Goal: Information Seeking & Learning: Learn about a topic

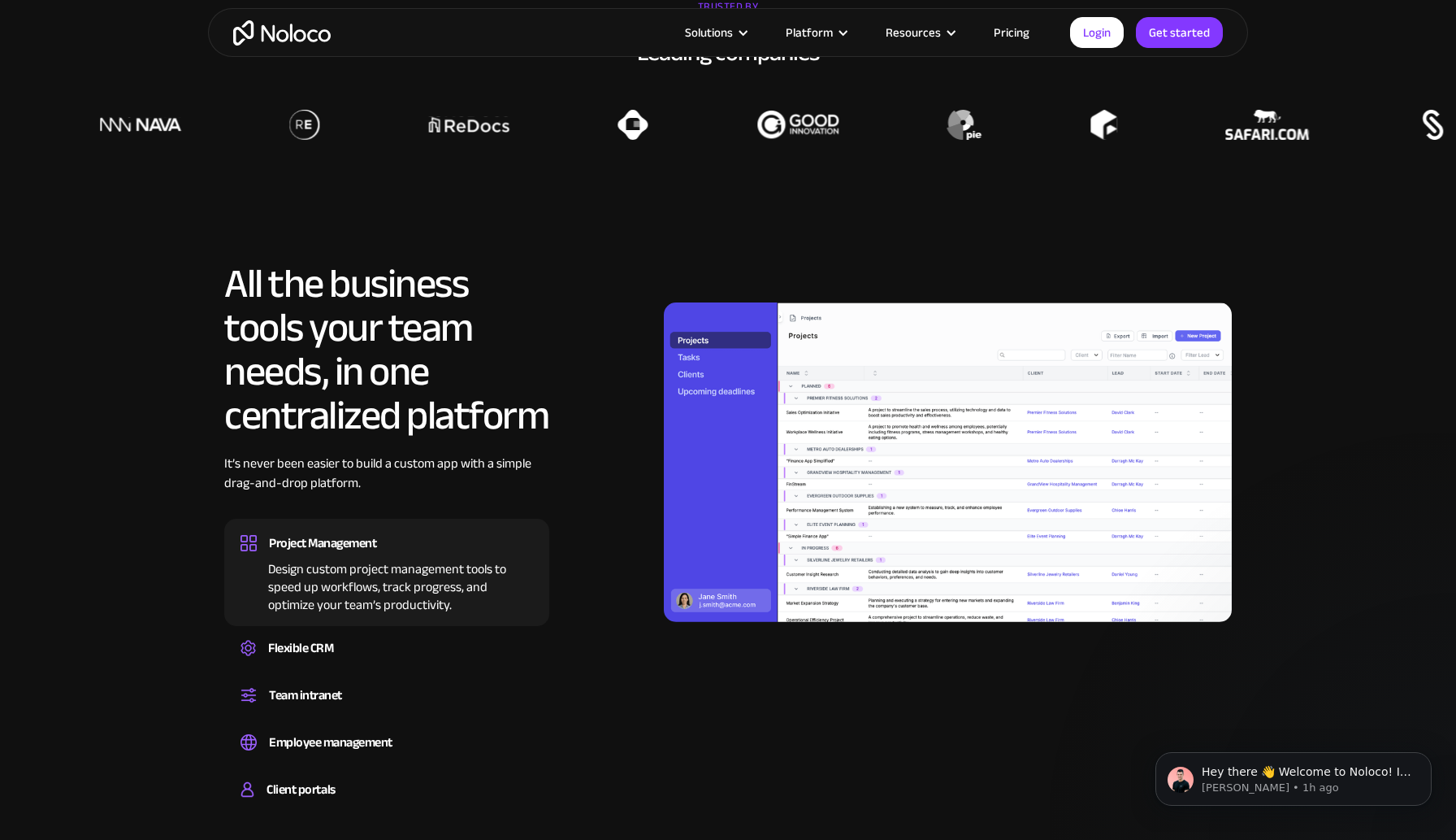
scroll to position [1315, 0]
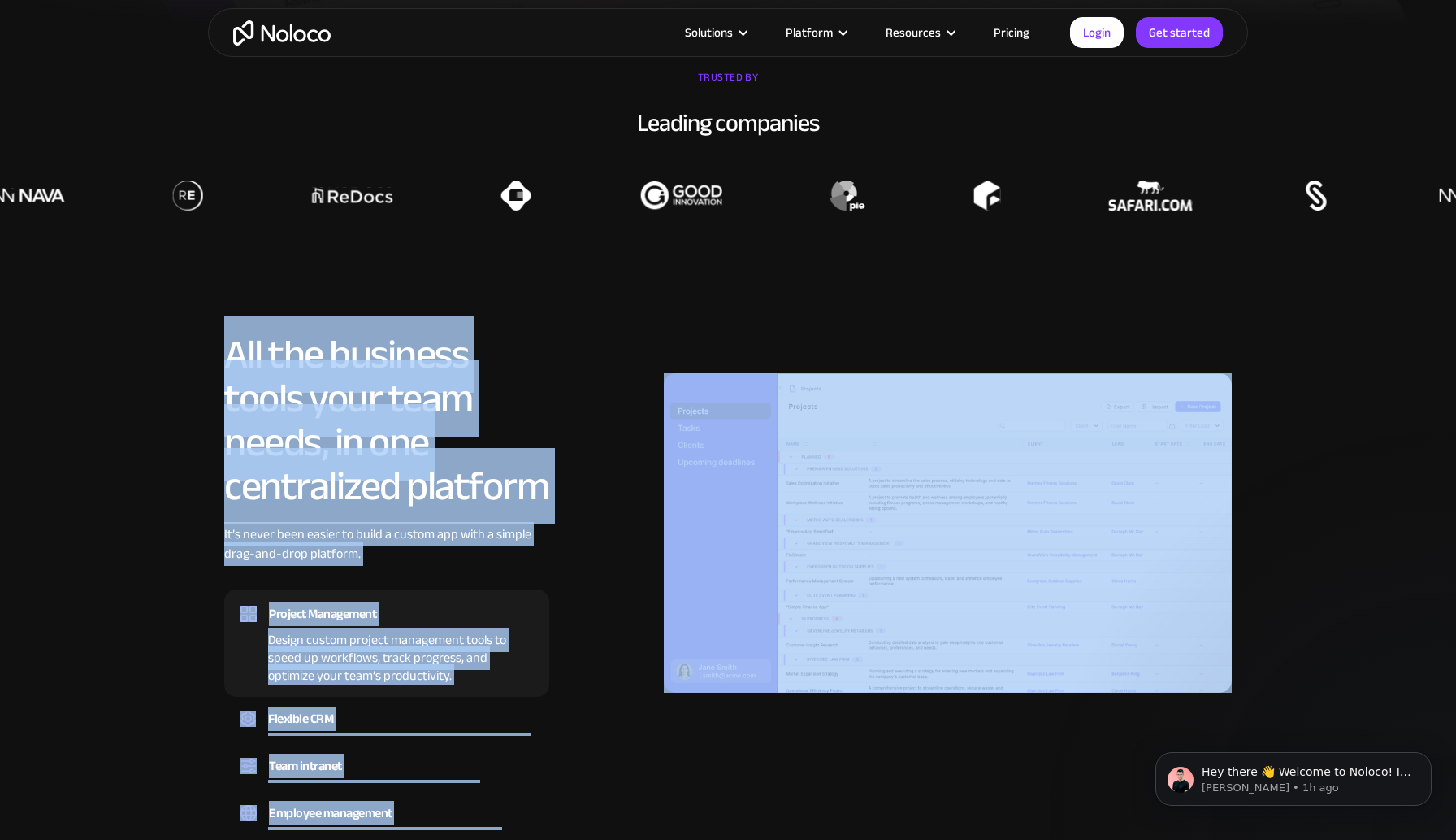
drag, startPoint x: 221, startPoint y: 364, endPoint x: 560, endPoint y: 519, distance: 372.8
click at [560, 519] on div "All the business tools your team needs, in one centralized platform It’s never …" at bounding box center [728, 609] width 1040 height 554
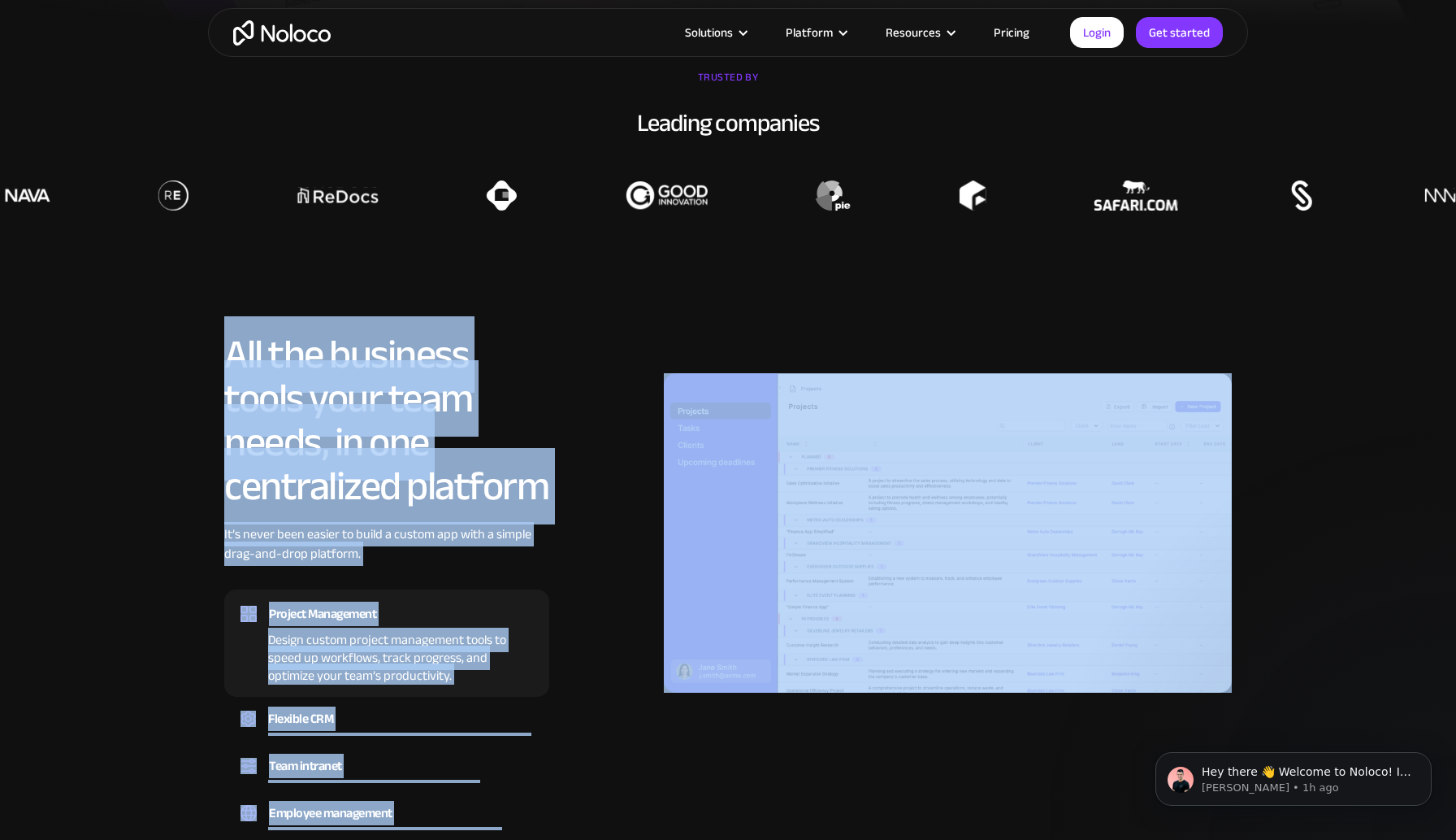
click at [560, 519] on div "All the business tools your team needs, in one centralized platform It’s never …" at bounding box center [728, 609] width 1007 height 554
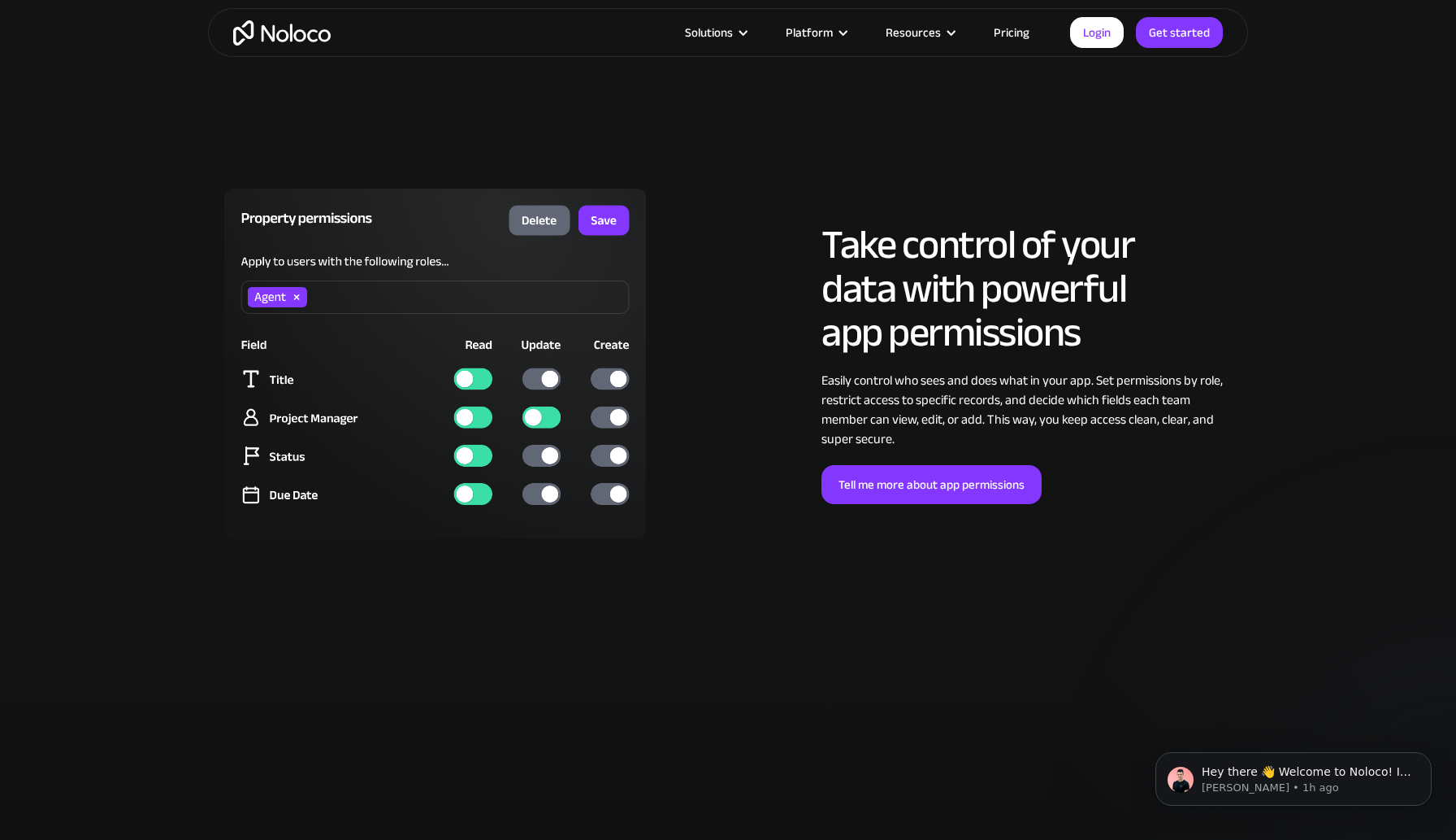
scroll to position [4097, 0]
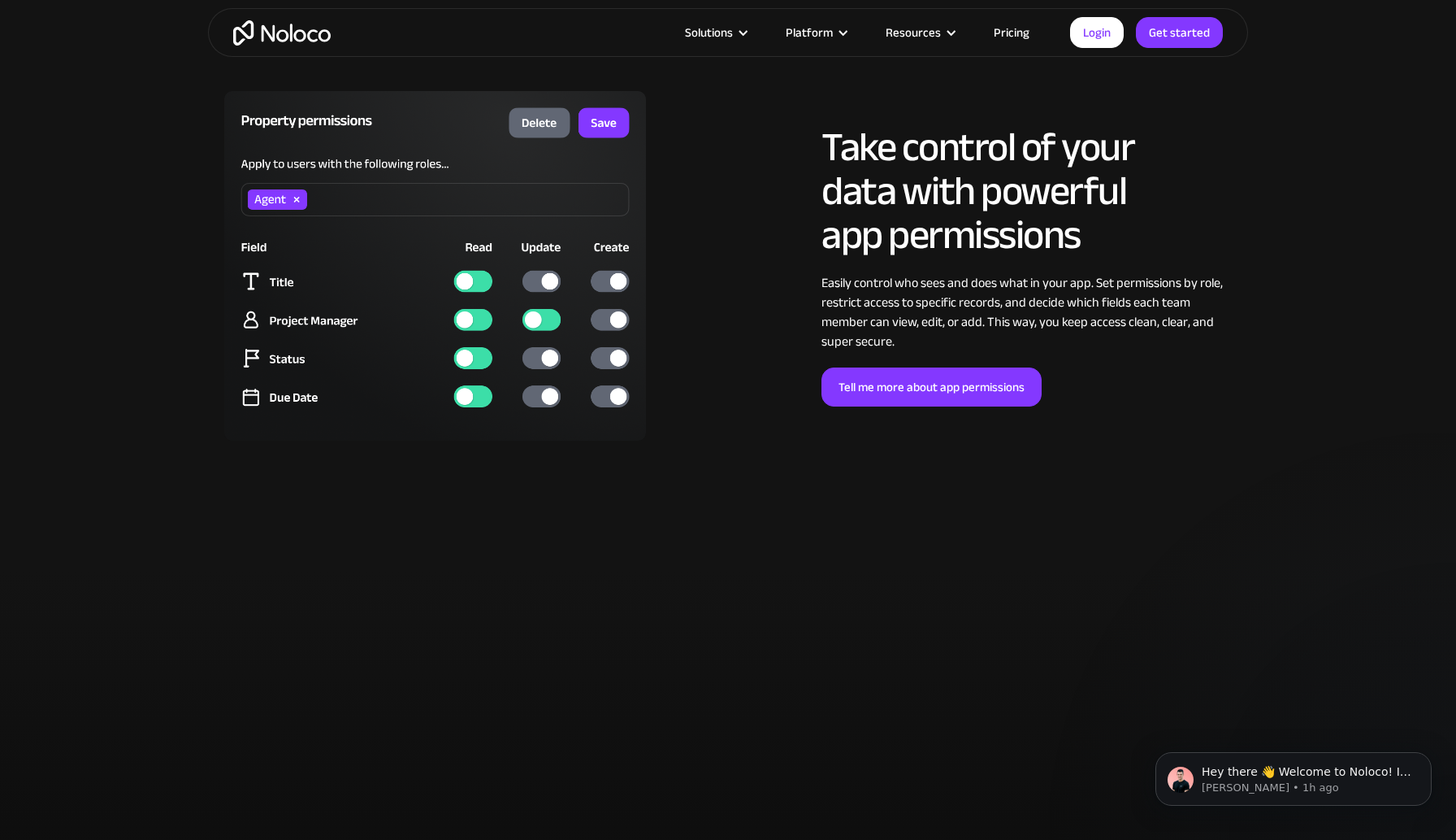
click at [540, 282] on img at bounding box center [435, 266] width 421 height 350
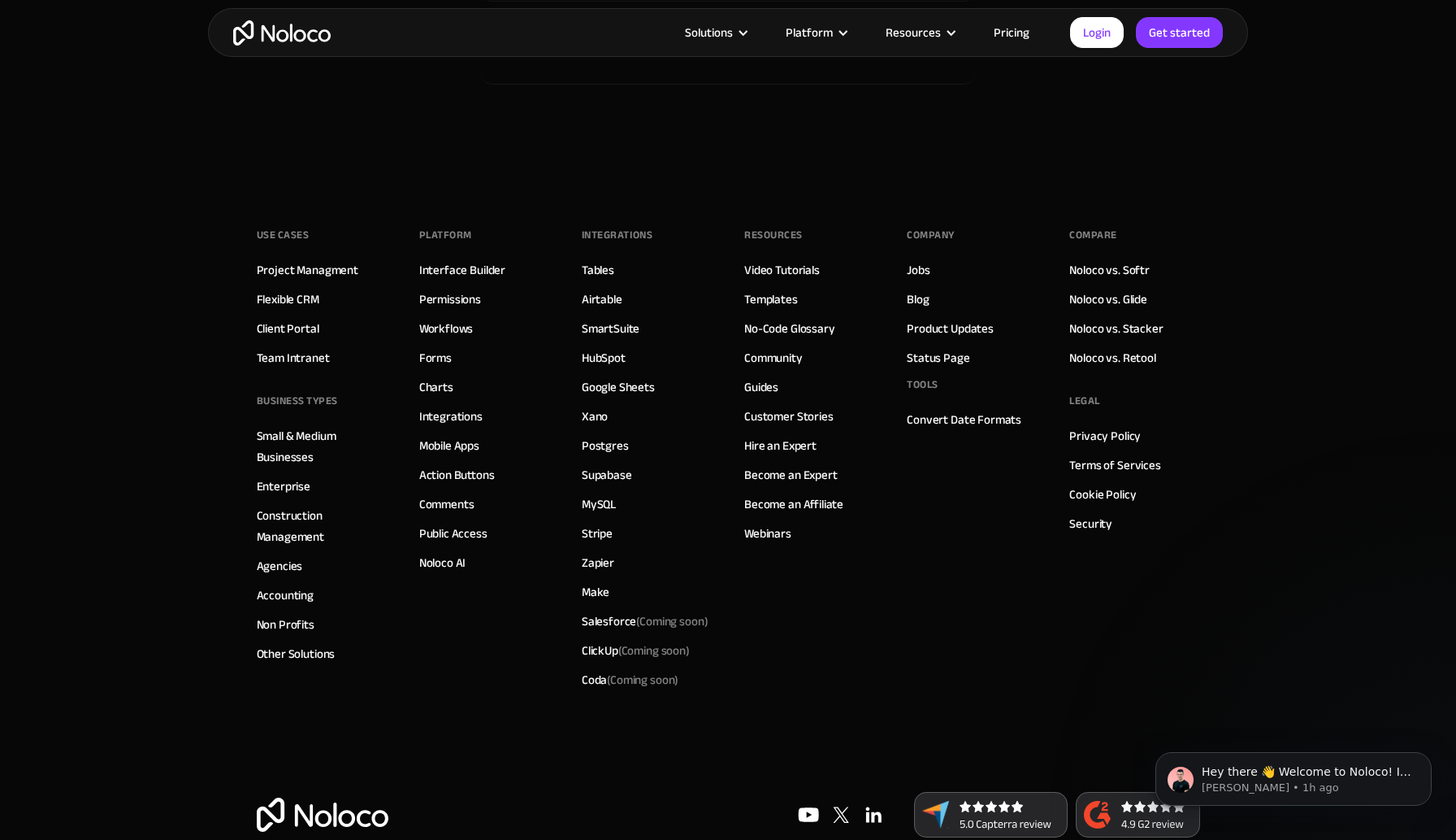
scroll to position [9224, 0]
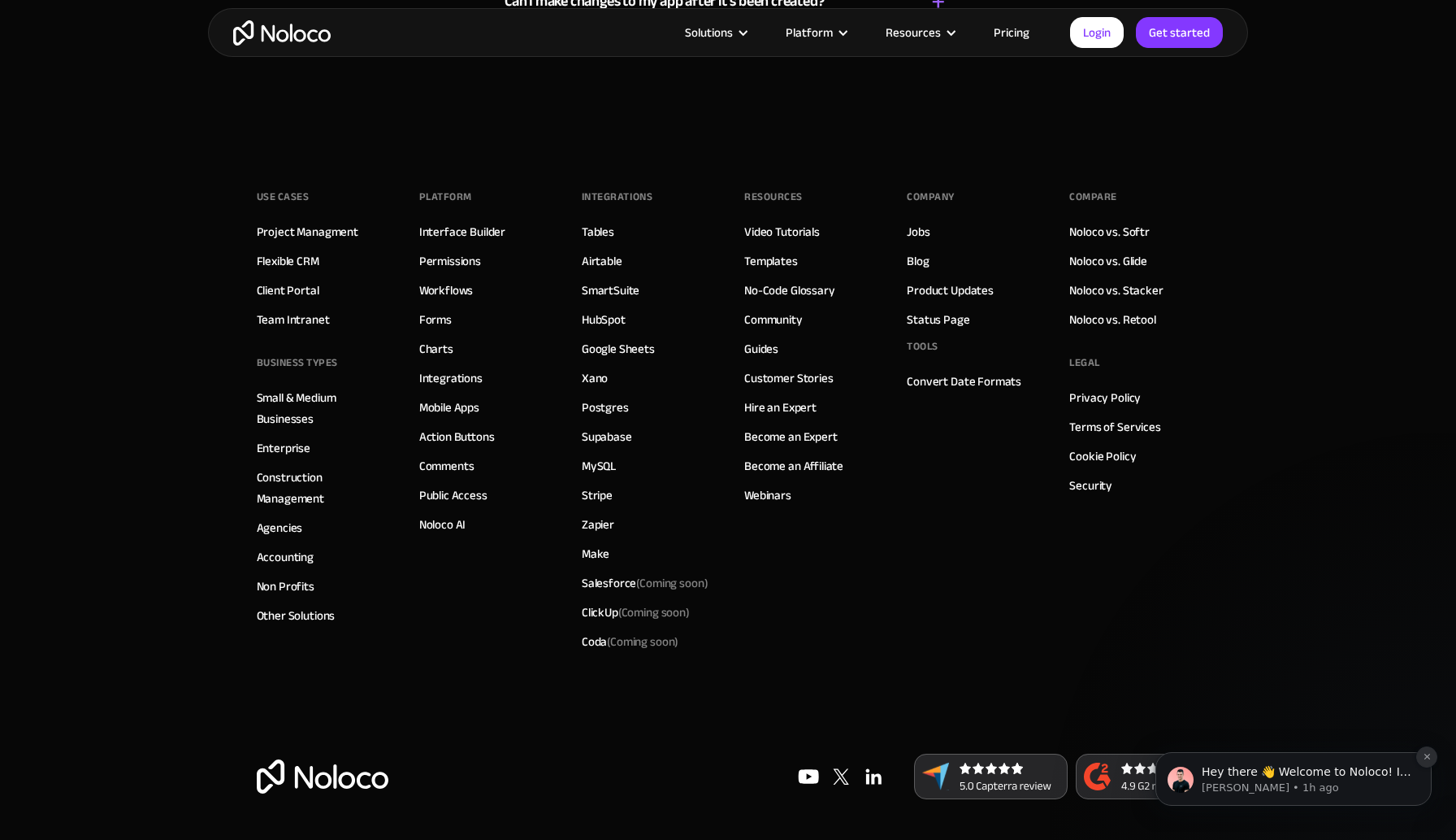
click at [1425, 757] on icon "Dismiss notification" at bounding box center [1427, 756] width 6 height 6
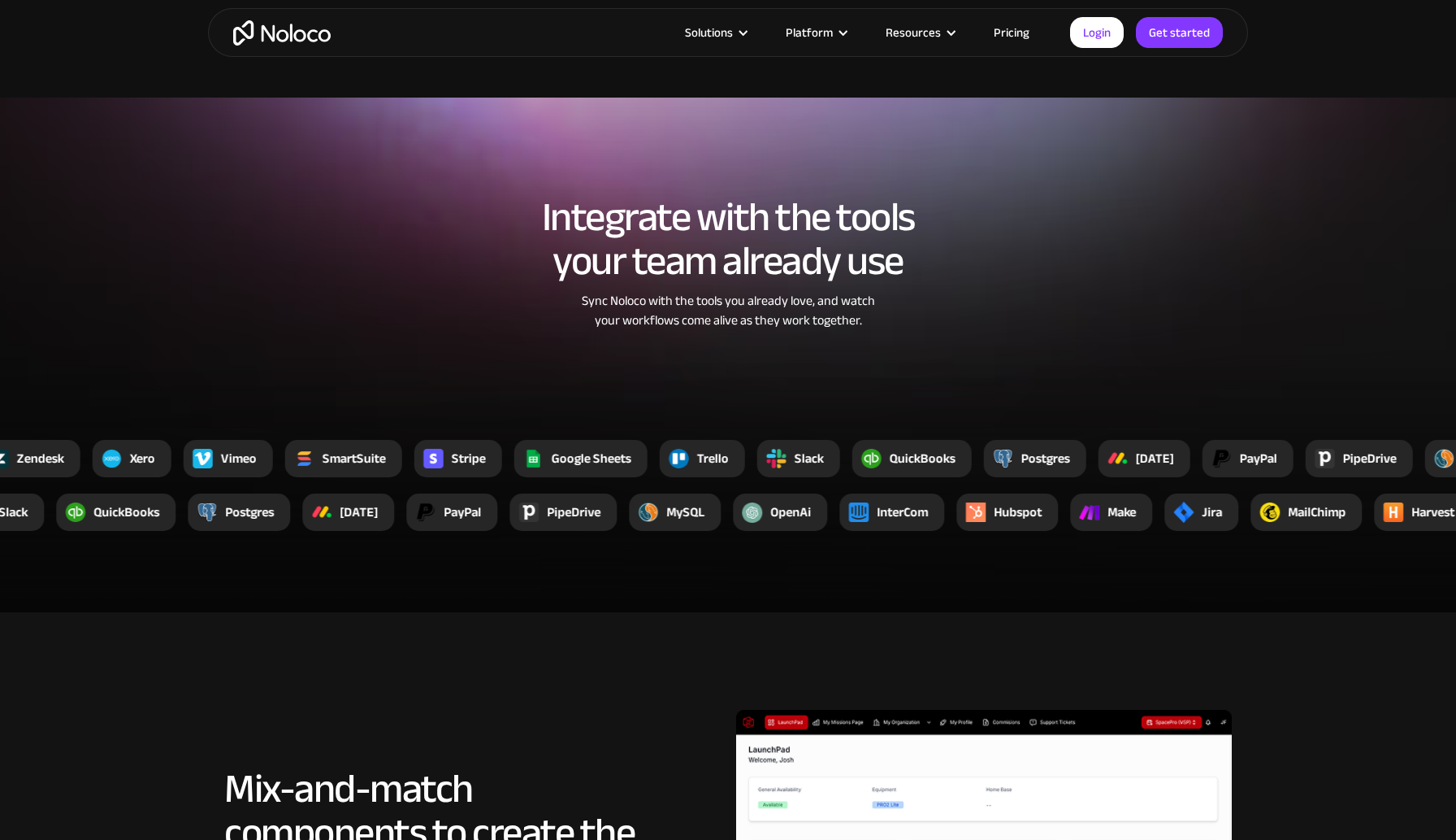
scroll to position [2880, 0]
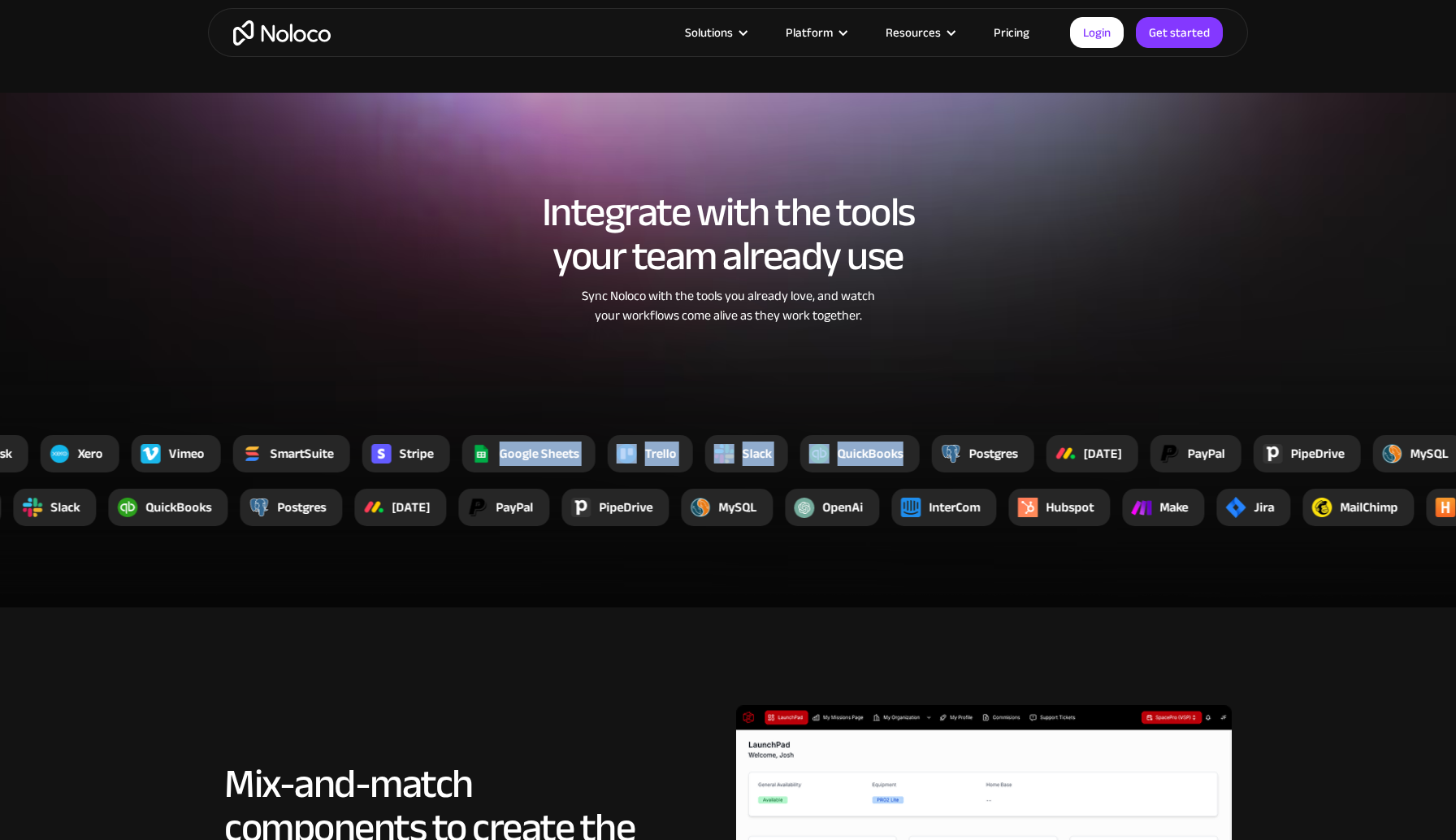
drag, startPoint x: 1293, startPoint y: 476, endPoint x: 925, endPoint y: 432, distance: 370.6
click at [925, 432] on section "Integrate with the tools your team already use Sync Noloco with the tools you a…" at bounding box center [728, 350] width 1456 height 514
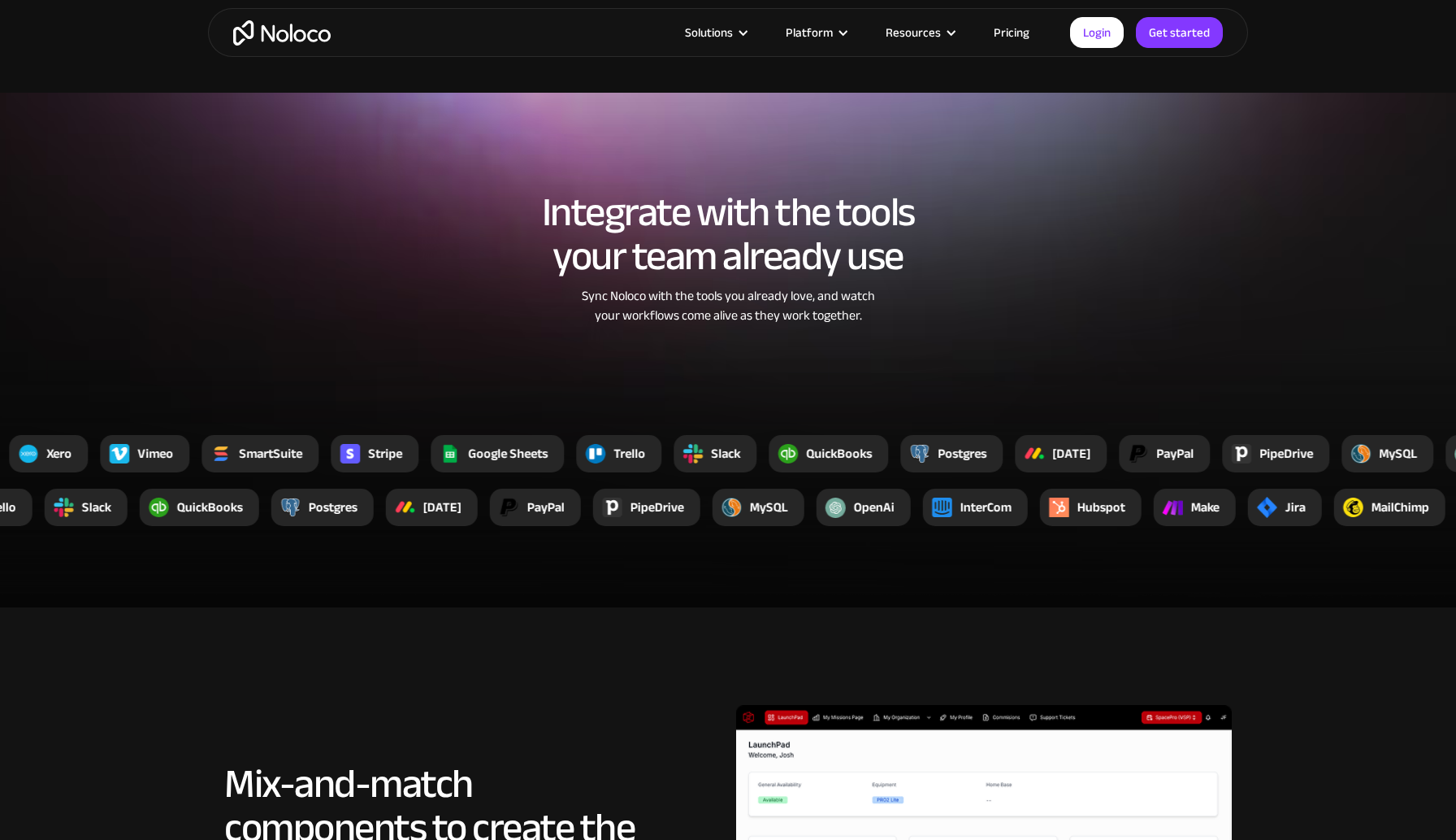
click at [924, 317] on div "Sync Noloco with the tools you already love, and watch your workflows come aliv…" at bounding box center [728, 305] width 430 height 39
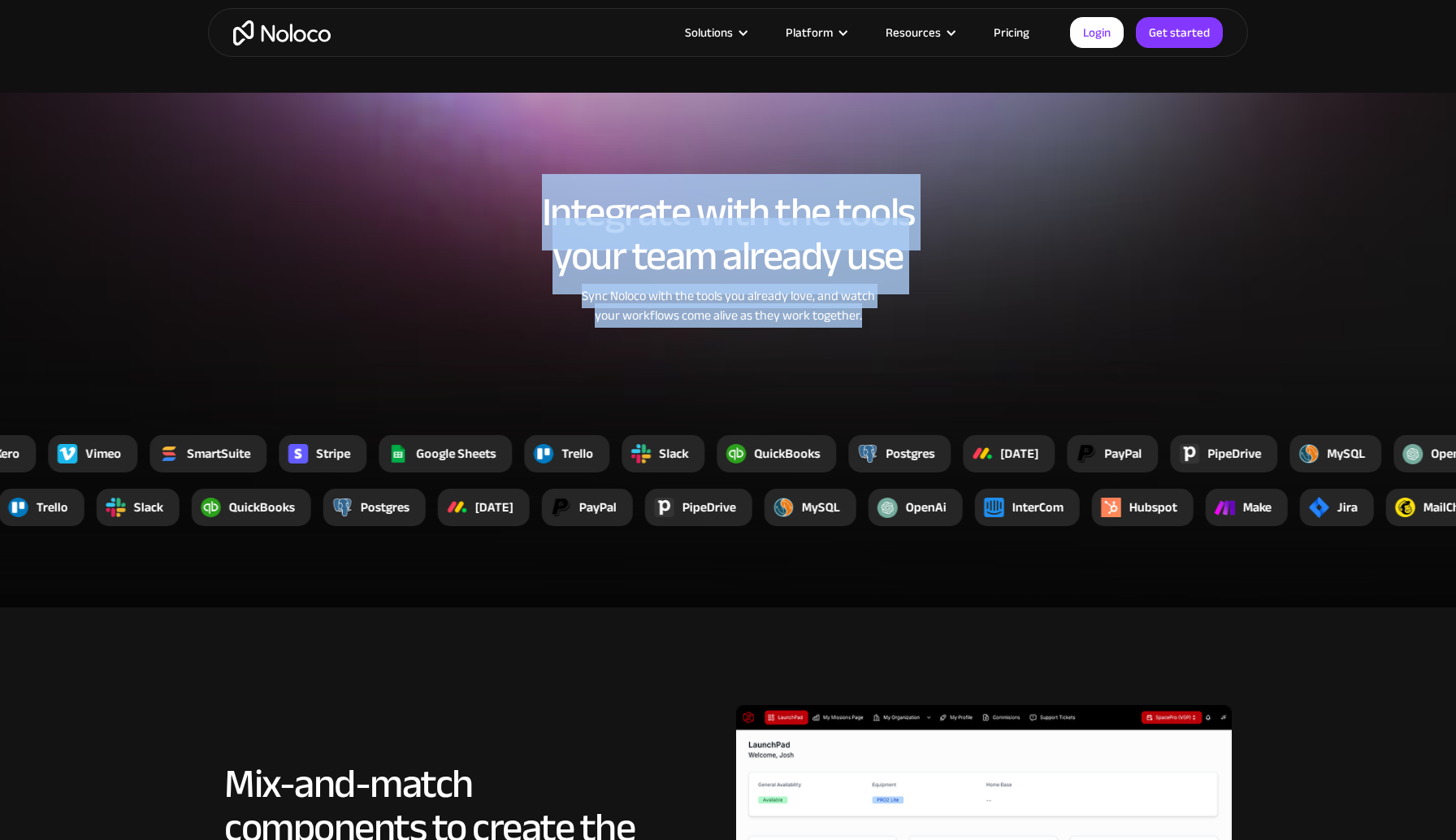
drag, startPoint x: 512, startPoint y: 193, endPoint x: 904, endPoint y: 317, distance: 411.1
click at [904, 317] on div "Integrate with the tools your team already use Sync Noloco with the tools you a…" at bounding box center [728, 273] width 1040 height 200
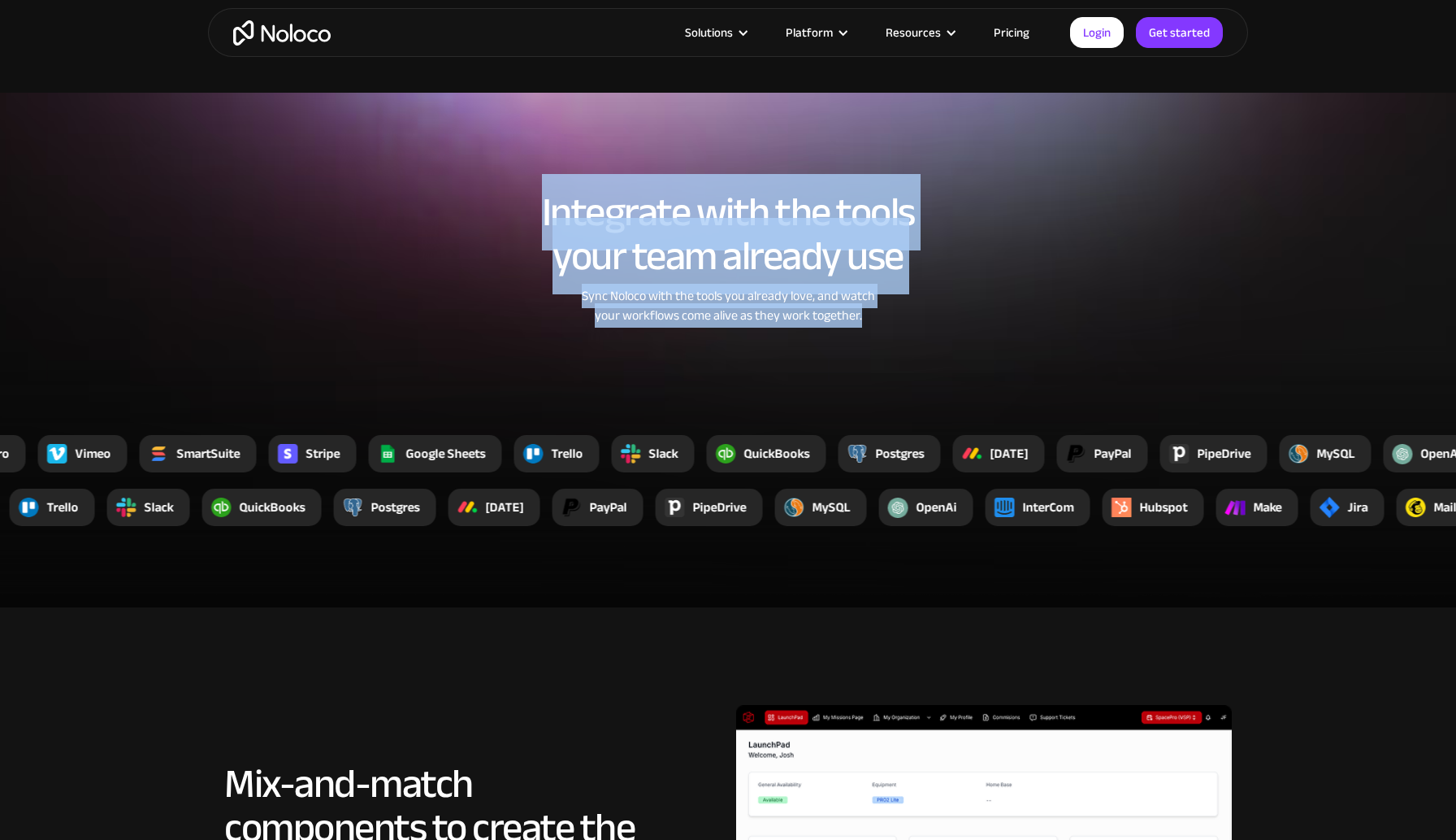
click at [904, 317] on div "Sync Noloco with the tools you already love, and watch your workflows come aliv…" at bounding box center [728, 305] width 430 height 39
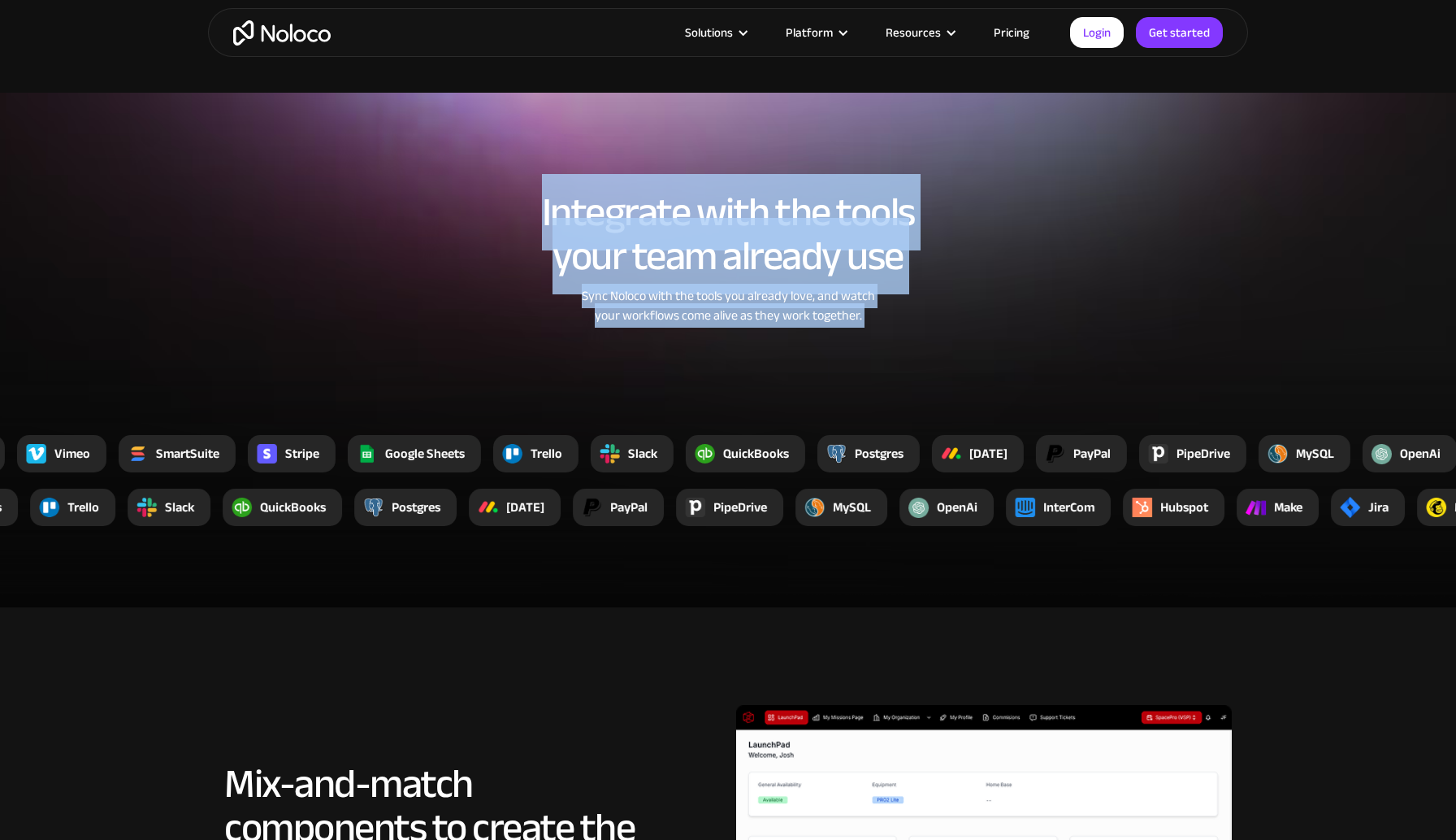
drag, startPoint x: 904, startPoint y: 317, endPoint x: 431, endPoint y: 135, distance: 506.8
click at [431, 135] on section "Integrate with the tools your team already use Sync Noloco with the tools you a…" at bounding box center [728, 350] width 1456 height 514
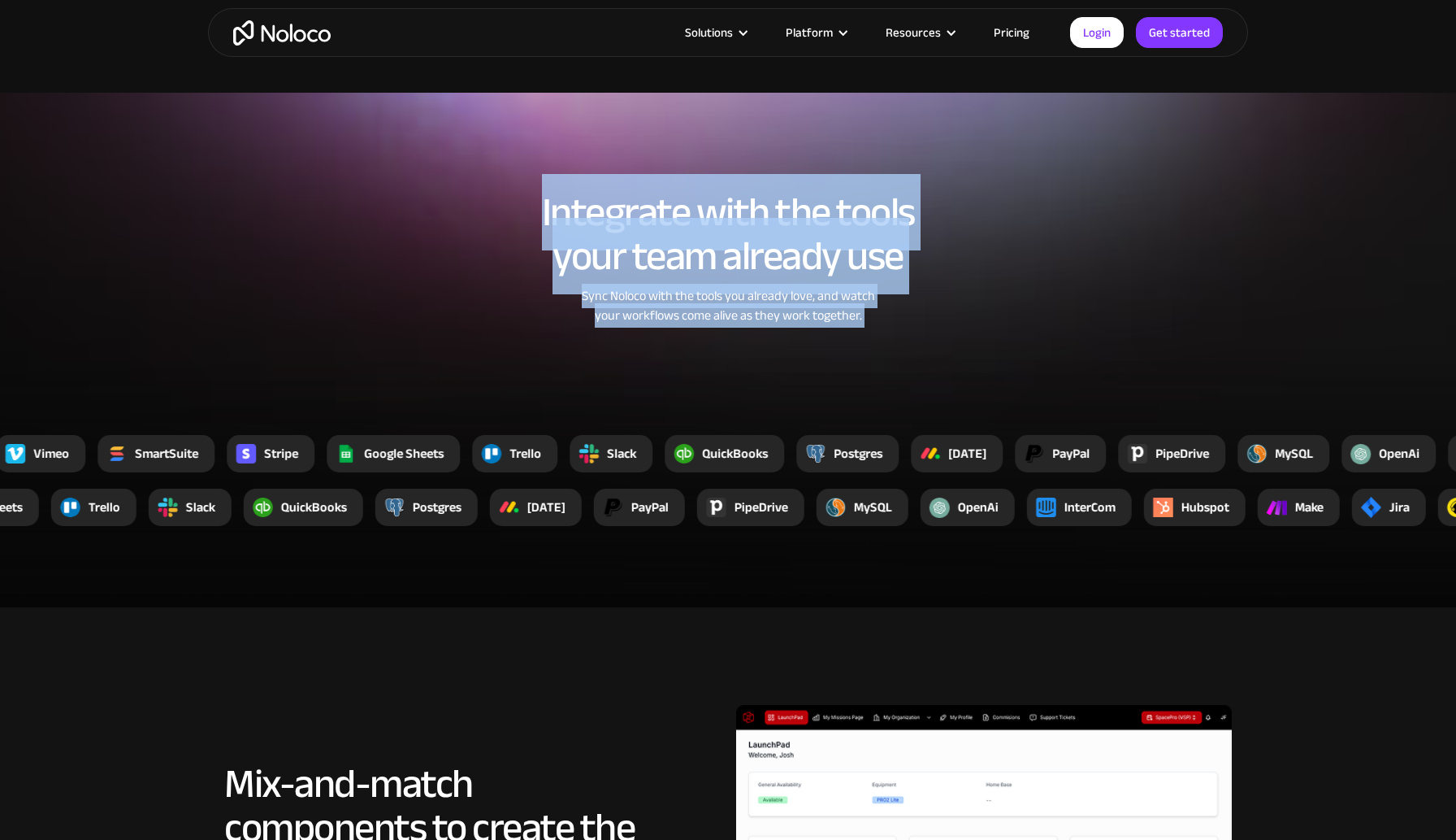
click at [431, 135] on section "Integrate with the tools your team already use Sync Noloco with the tools you a…" at bounding box center [728, 350] width 1456 height 514
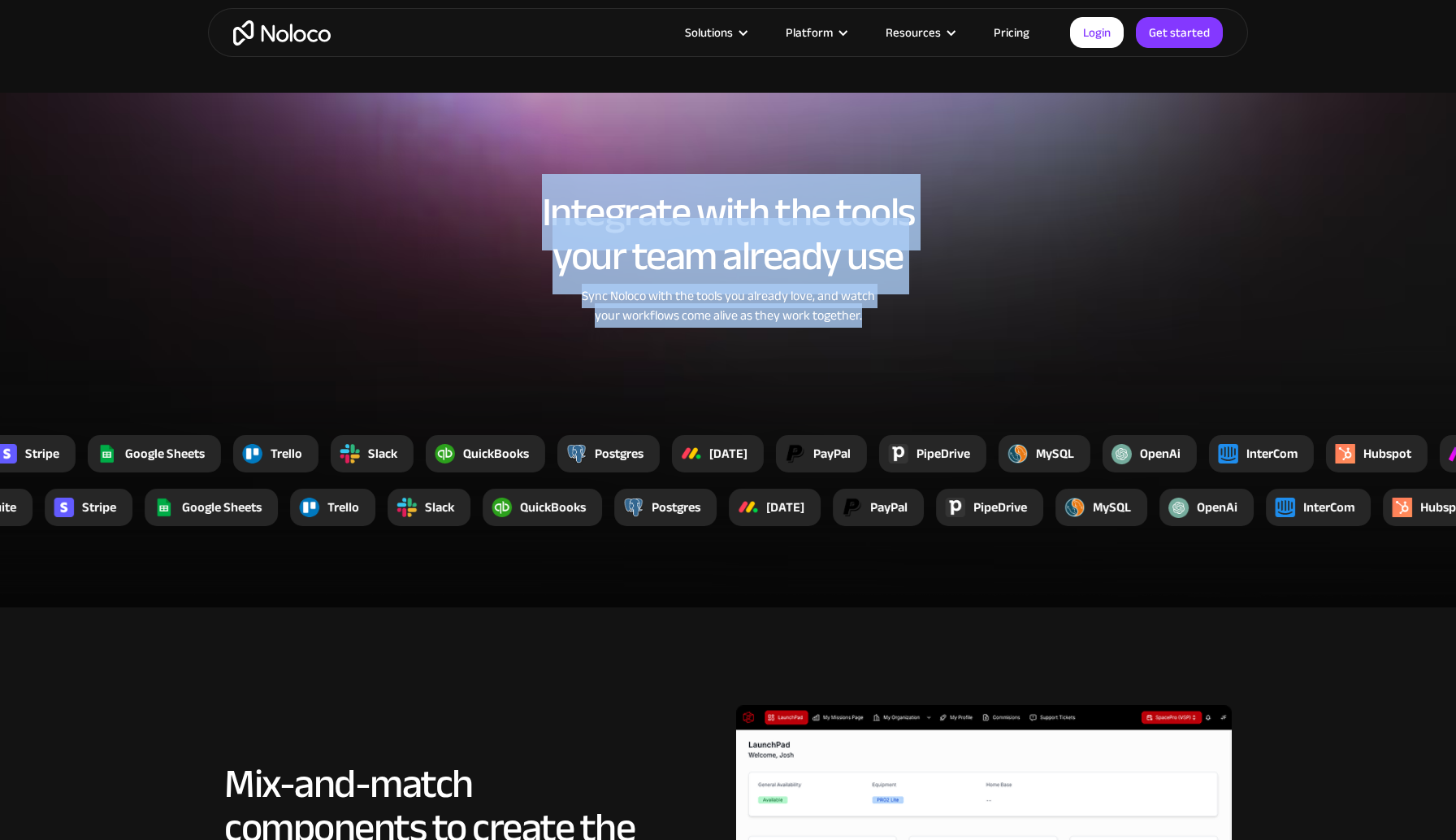
drag, startPoint x: 533, startPoint y: 209, endPoint x: 988, endPoint y: 323, distance: 469.1
click at [988, 323] on div "Integrate with the tools your team already use Sync Noloco with the tools you a…" at bounding box center [728, 273] width 1040 height 200
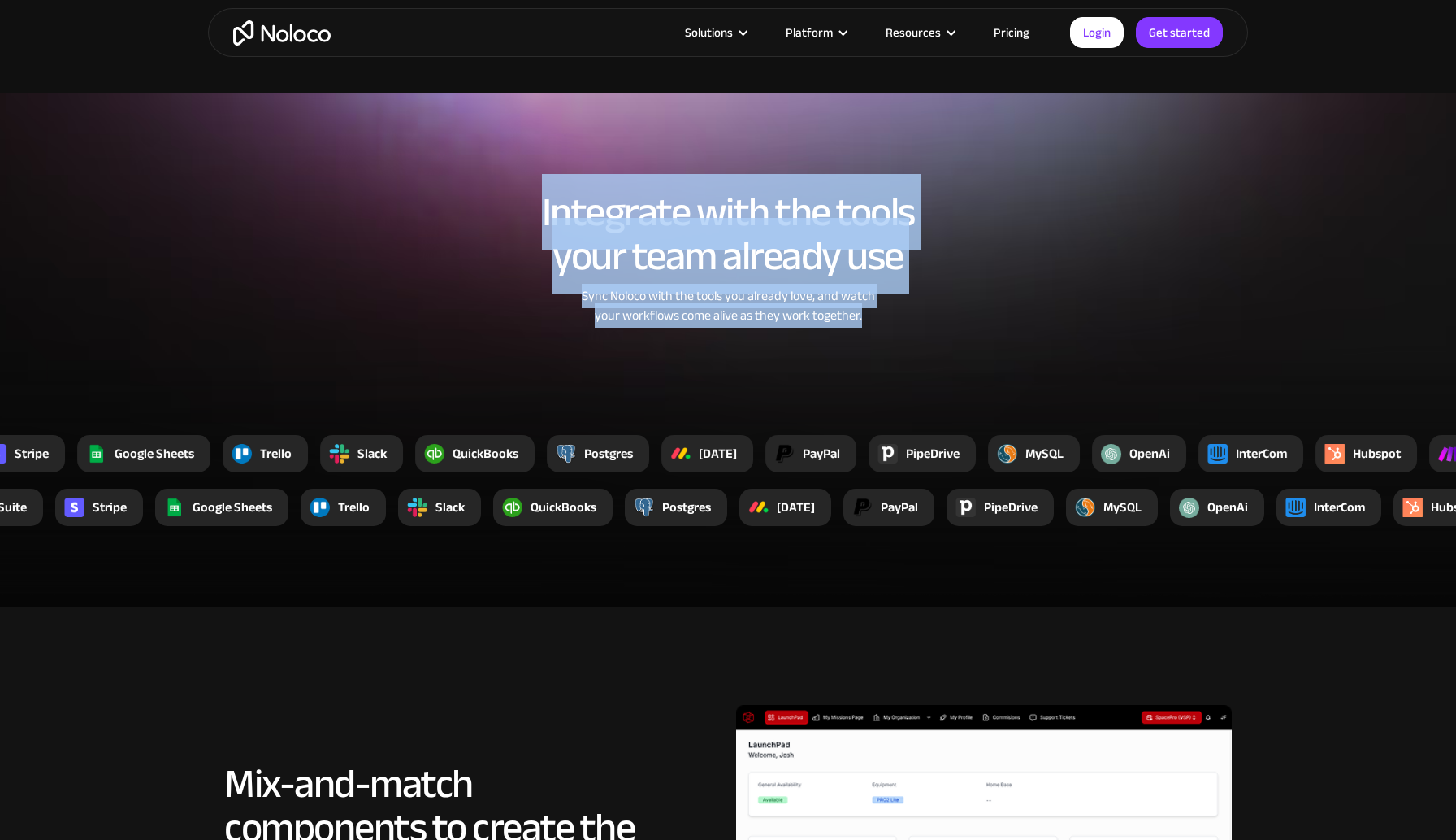
click at [988, 323] on div "Integrate with the tools your team already use Sync Noloco with the tools you a…" at bounding box center [728, 273] width 1040 height 200
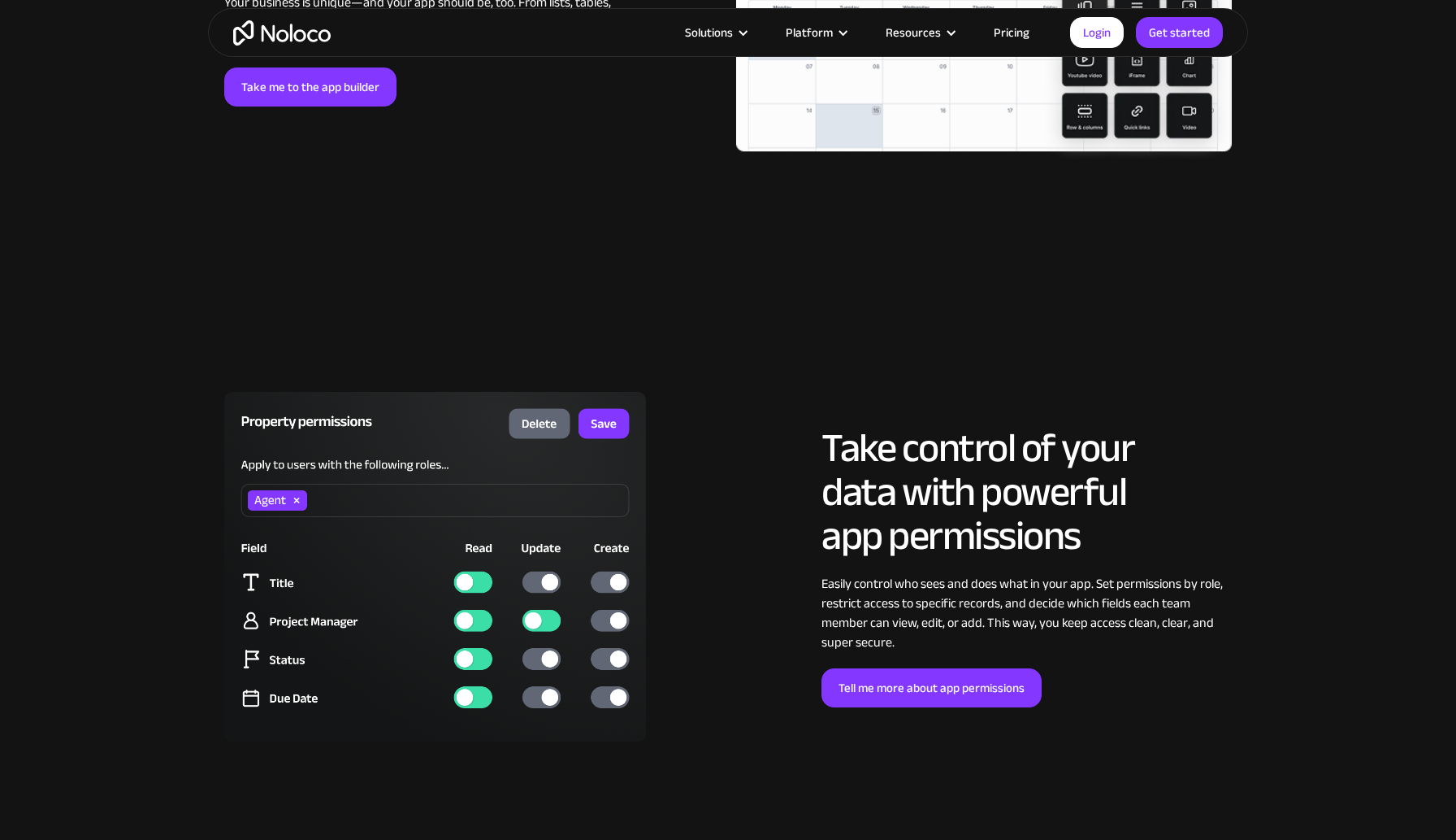
scroll to position [3872, 0]
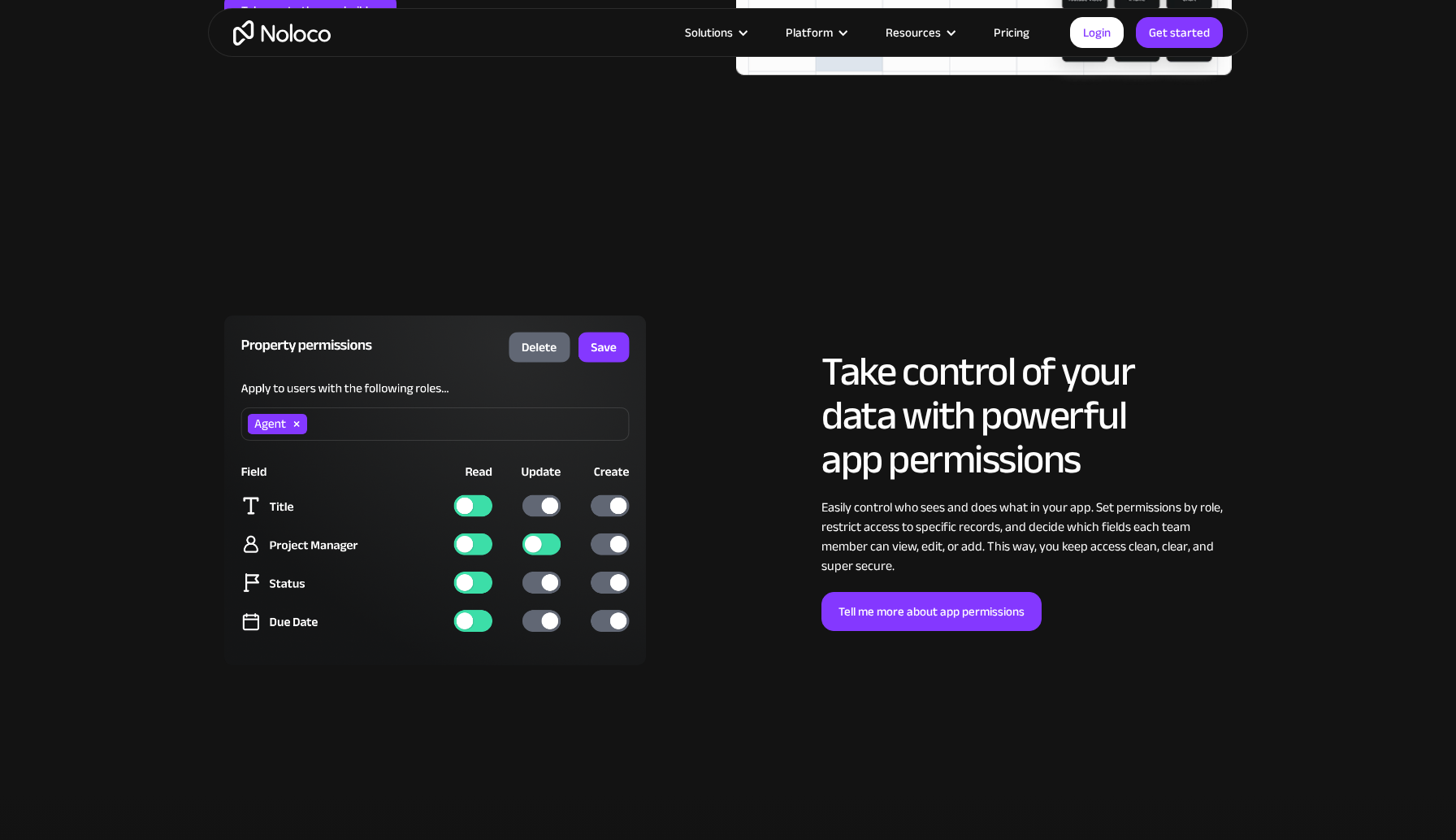
click at [535, 502] on img at bounding box center [435, 490] width 421 height 350
click at [551, 300] on div "LOREM IPSUM Take control of your data with powerful app permissions Easily cont…" at bounding box center [728, 506] width 1040 height 415
click at [550, 352] on img at bounding box center [435, 490] width 421 height 350
drag, startPoint x: 651, startPoint y: 346, endPoint x: 214, endPoint y: 346, distance: 437.0
click at [214, 346] on div "LOREM IPSUM Take control of your data with powerful app permissions Easily cont…" at bounding box center [728, 506] width 1040 height 415
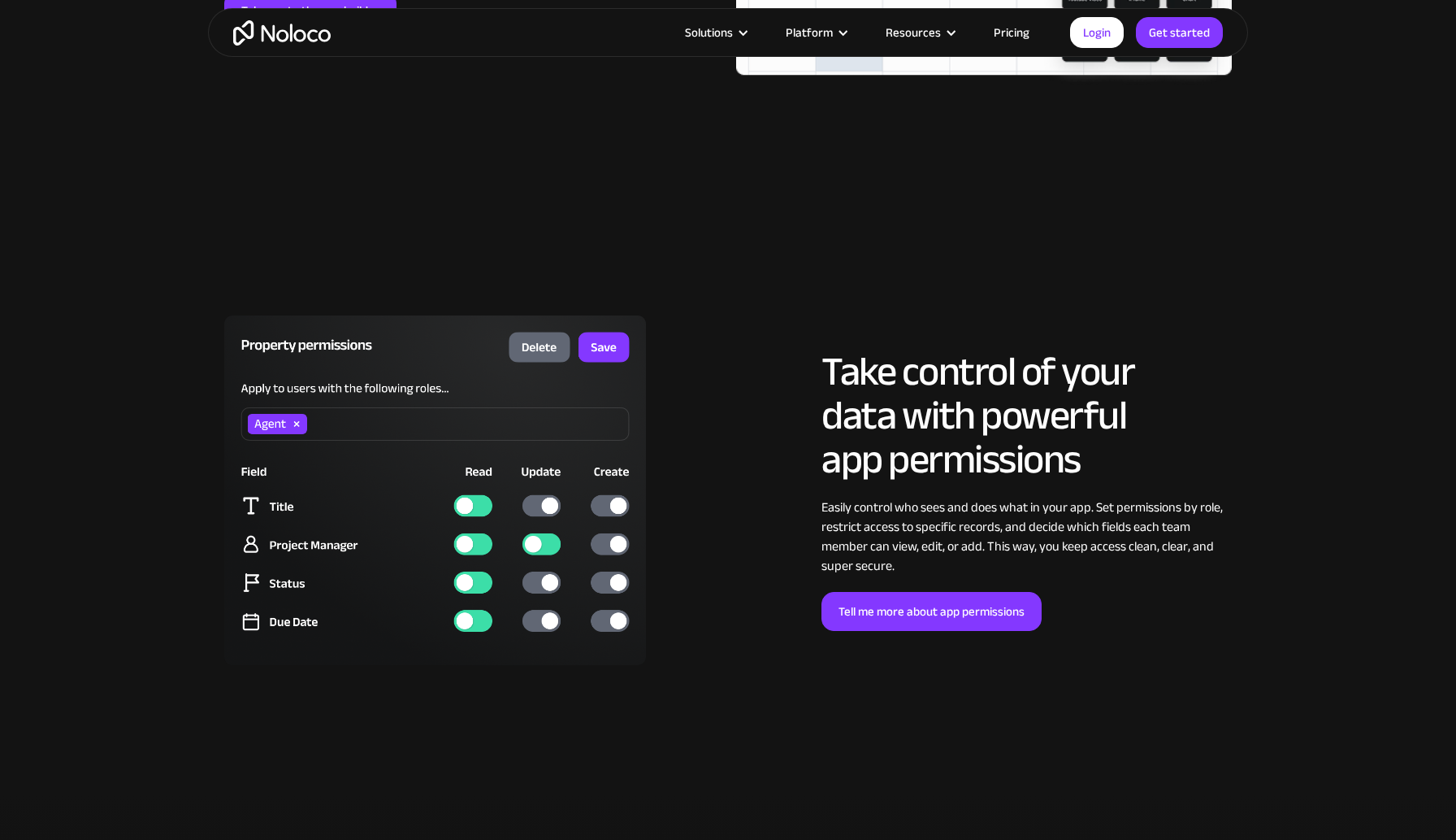
drag, startPoint x: 270, startPoint y: 347, endPoint x: 690, endPoint y: 350, distance: 420.0
click at [690, 350] on div at bounding box center [472, 490] width 512 height 350
drag, startPoint x: 171, startPoint y: 349, endPoint x: 727, endPoint y: 593, distance: 607.2
click at [727, 593] on section "LOREM IPSUM Take control of your data with powerful app permissions Easily cont…" at bounding box center [728, 506] width 1456 height 577
click at [1068, 602] on div "Tell me more about app permissions" at bounding box center [1026, 611] width 410 height 39
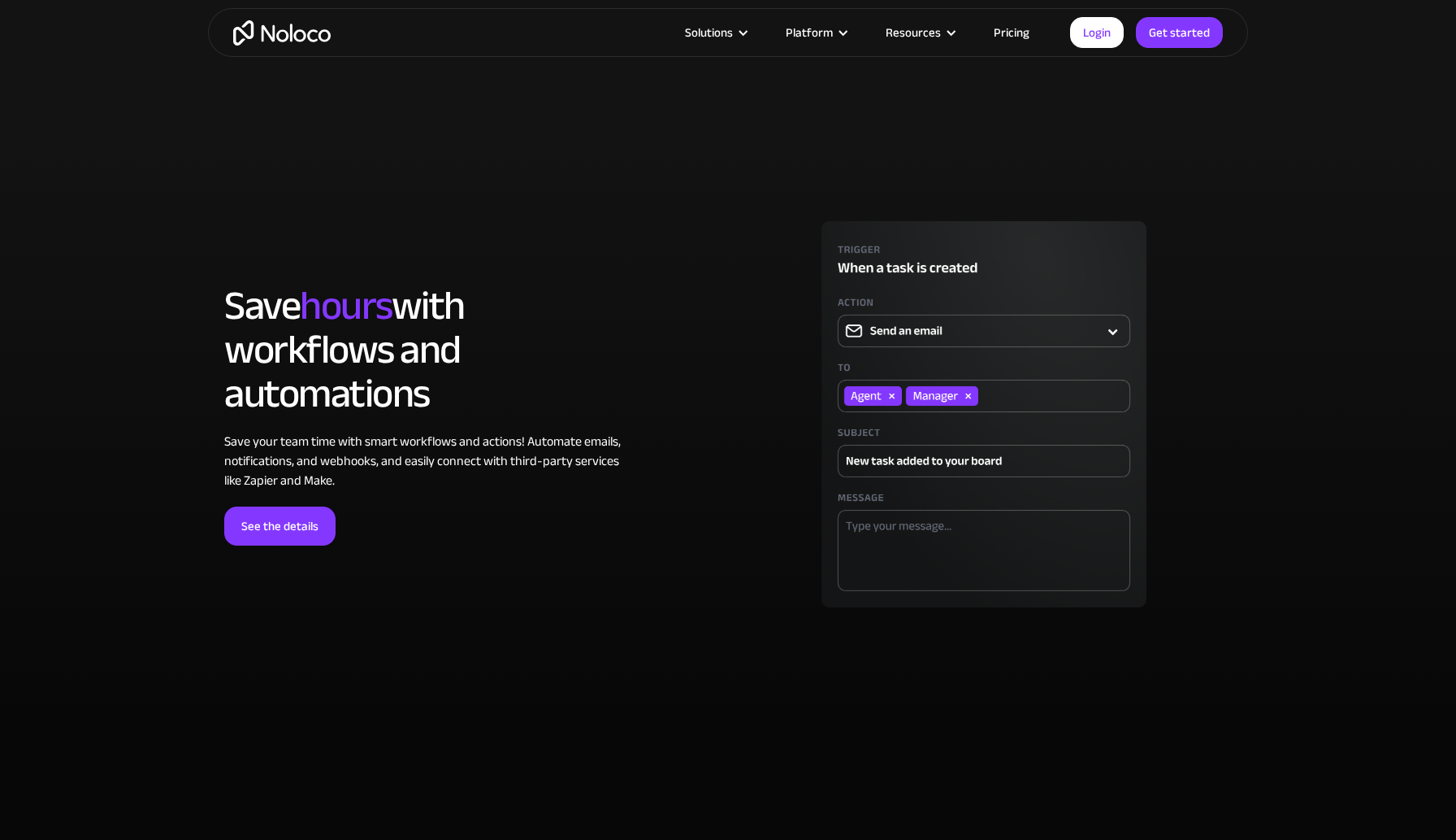
scroll to position [4472, 0]
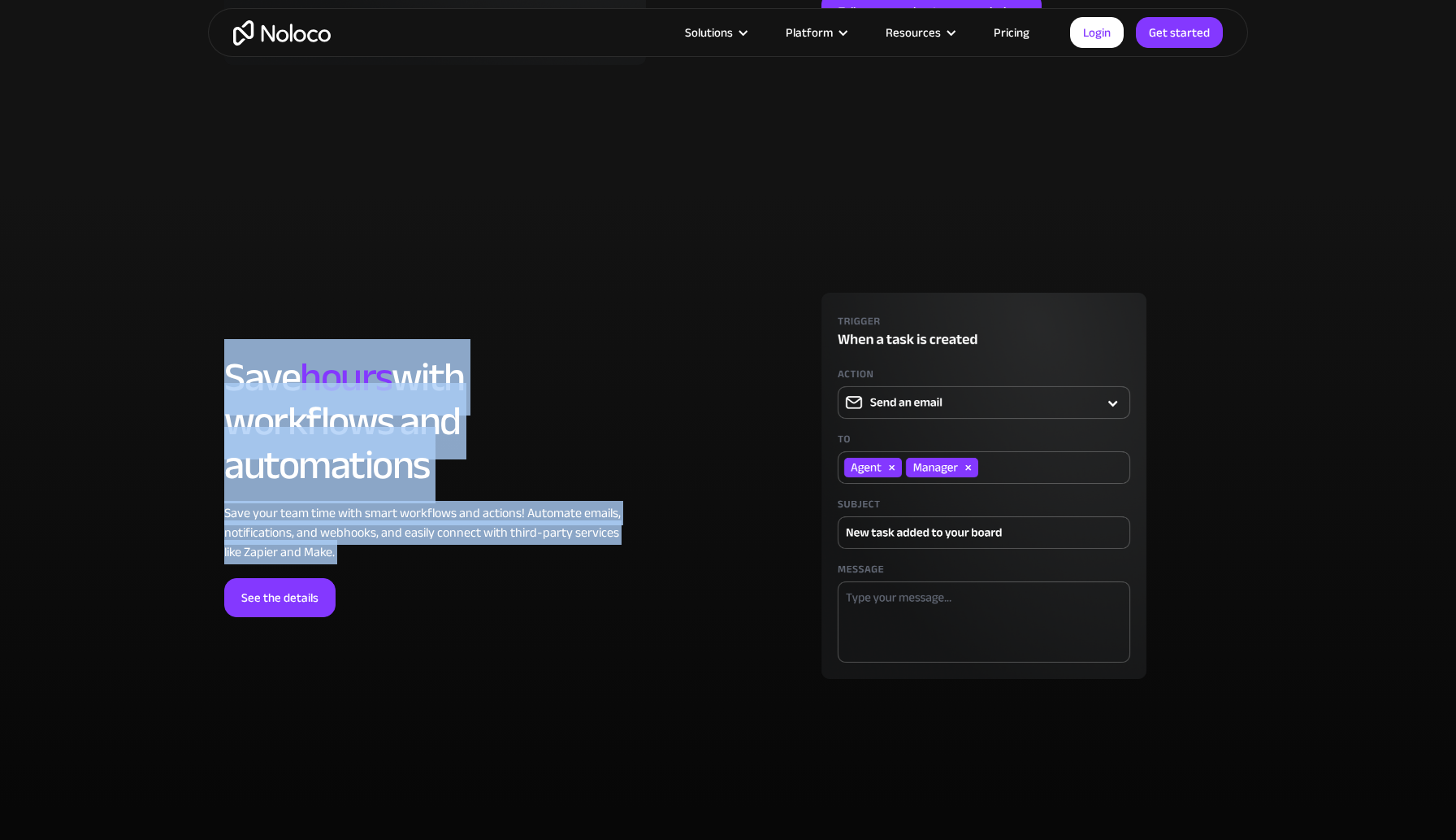
drag, startPoint x: 232, startPoint y: 366, endPoint x: 618, endPoint y: 568, distance: 435.7
click at [618, 568] on div "LOREM IPSUM Save hours with workflows and automations Save your team time with …" at bounding box center [430, 486] width 410 height 261
drag, startPoint x: 618, startPoint y: 568, endPoint x: 122, endPoint y: 249, distance: 589.7
click at [122, 249] on section "LOREM IPSUM Save hours with workflows and automations Save your team time with …" at bounding box center [728, 501] width 1456 height 614
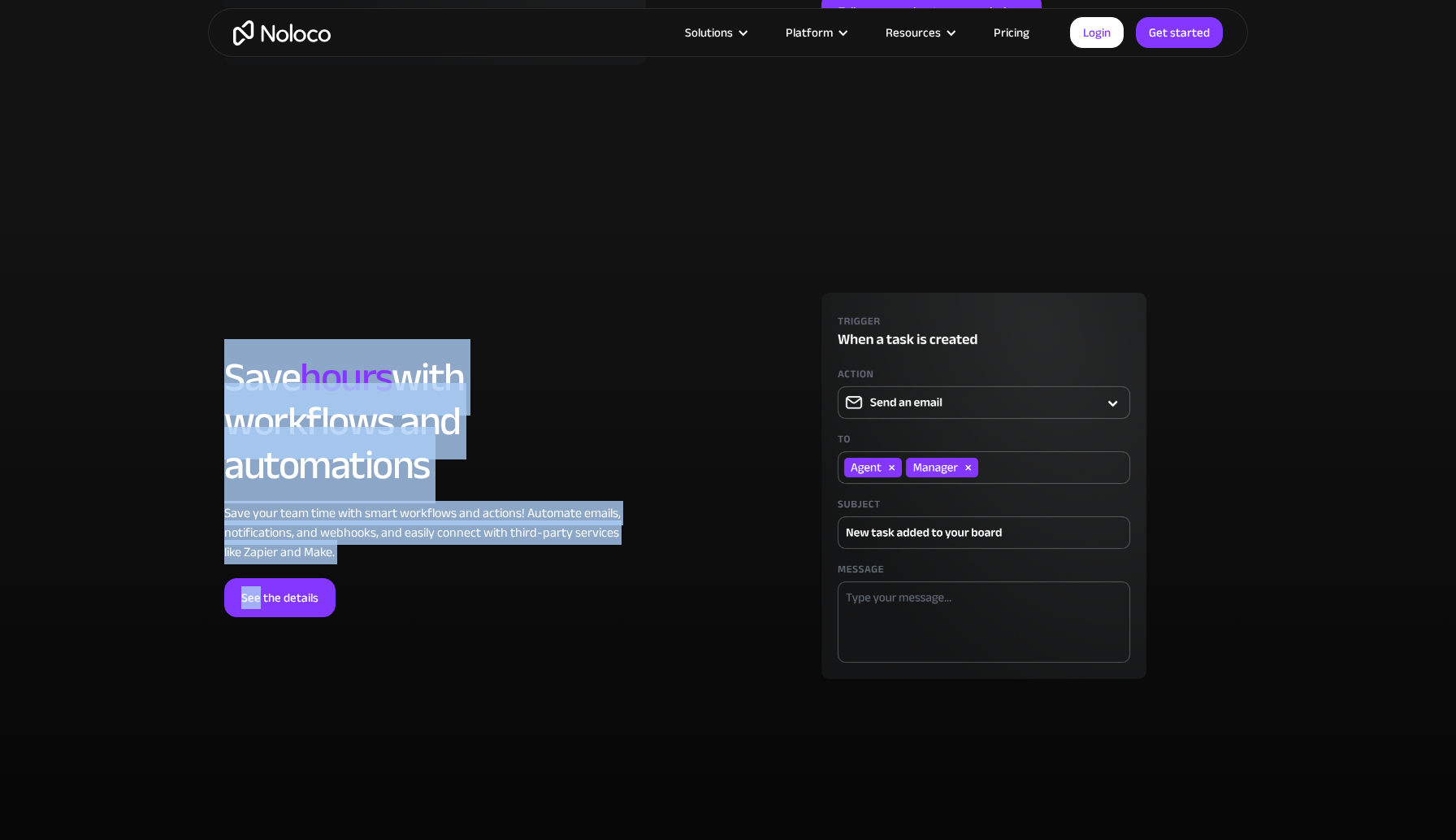
click at [122, 249] on section "LOREM IPSUM Save hours with workflows and automations Save your team time with …" at bounding box center [728, 501] width 1456 height 614
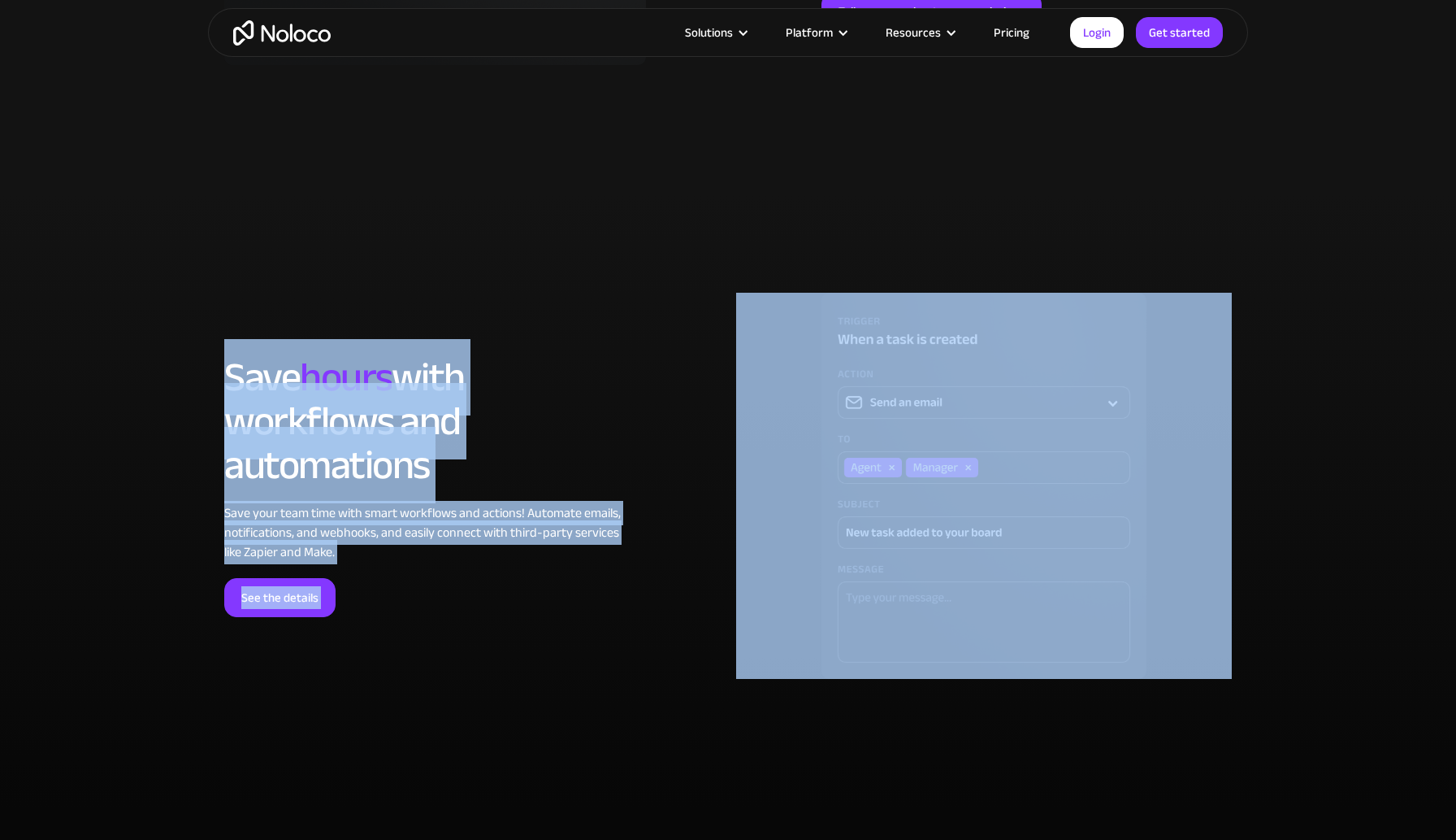
drag, startPoint x: 122, startPoint y: 249, endPoint x: 617, endPoint y: 635, distance: 627.7
click at [617, 635] on section "LOREM IPSUM Save hours with workflows and automations Save your team time with …" at bounding box center [728, 501] width 1456 height 614
click at [617, 635] on div "LOREM IPSUM Save hours with workflows and automations Save your team time with …" at bounding box center [728, 486] width 1024 height 386
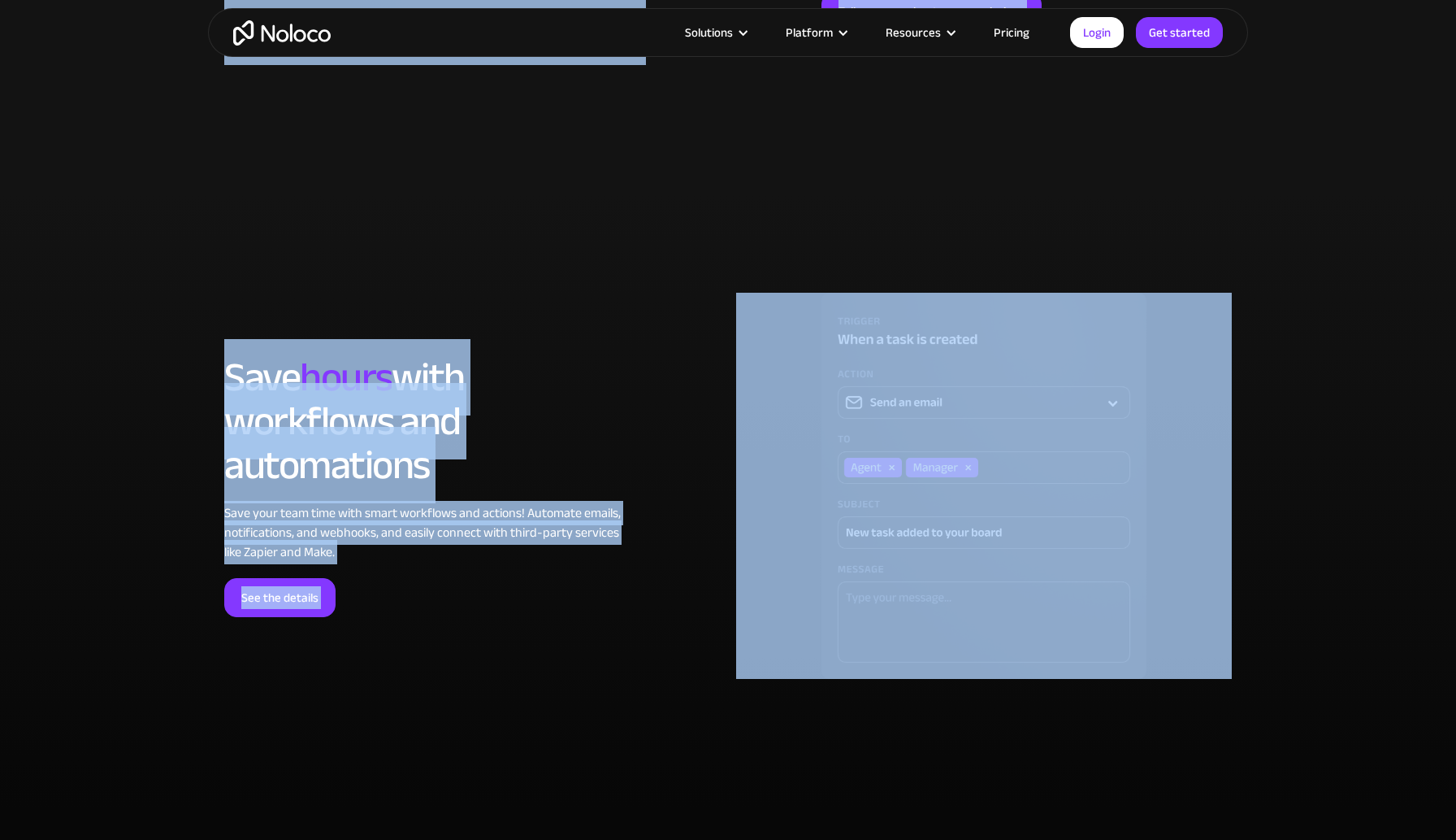
drag, startPoint x: 617, startPoint y: 635, endPoint x: 86, endPoint y: 152, distance: 717.8
click at [86, 152] on div "Solutions Use Cases Business Types Project Management Keep track of customers, …" at bounding box center [728, 559] width 1456 height 10063
drag, startPoint x: 86, startPoint y: 152, endPoint x: 596, endPoint y: 624, distance: 694.9
click at [596, 624] on div "Solutions Use Cases Business Types Project Management Keep track of customers, …" at bounding box center [728, 559] width 1456 height 10063
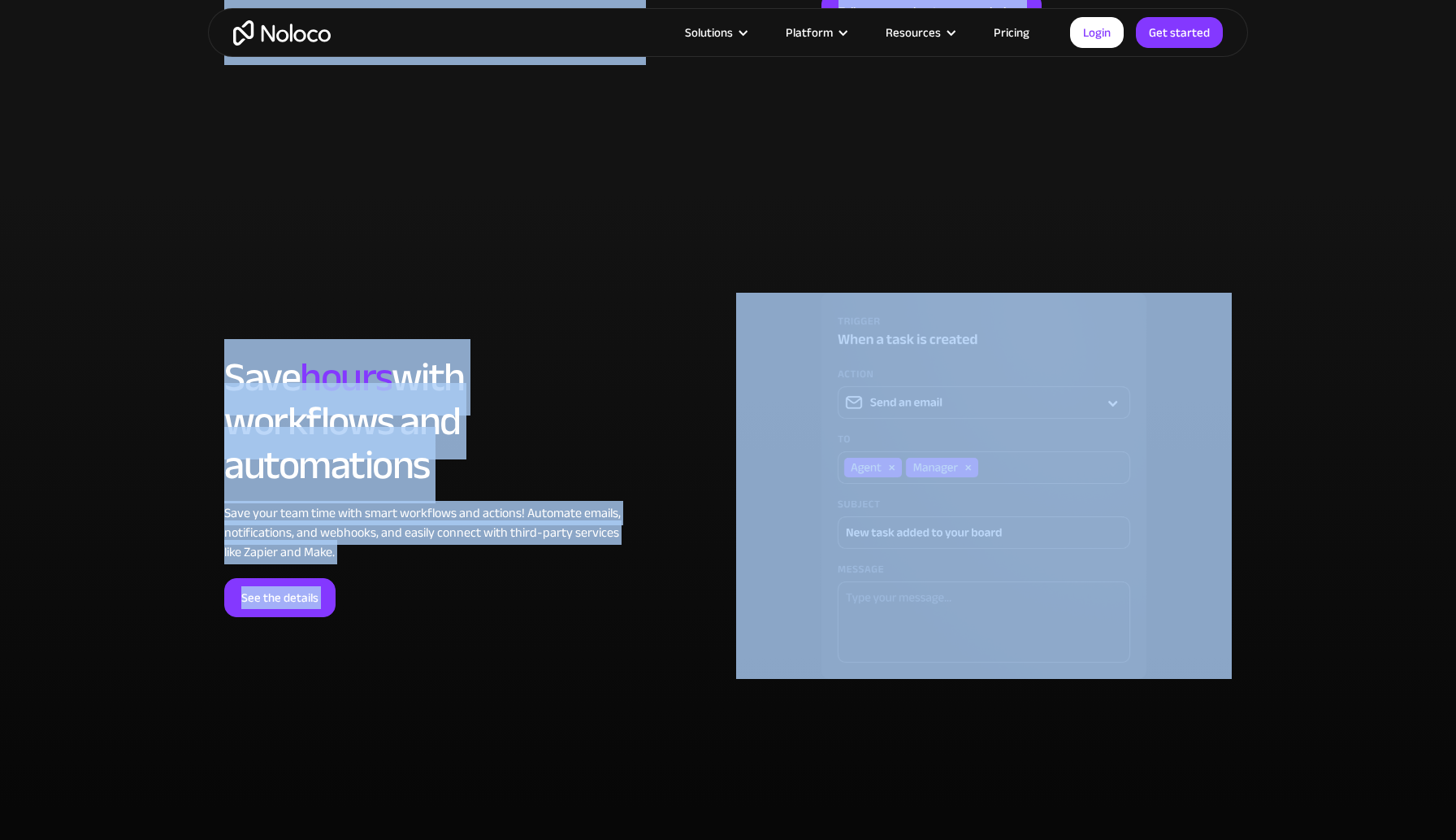
click at [596, 624] on div "LOREM IPSUM Save hours with workflows and automations Save your team time with …" at bounding box center [728, 486] width 1024 height 386
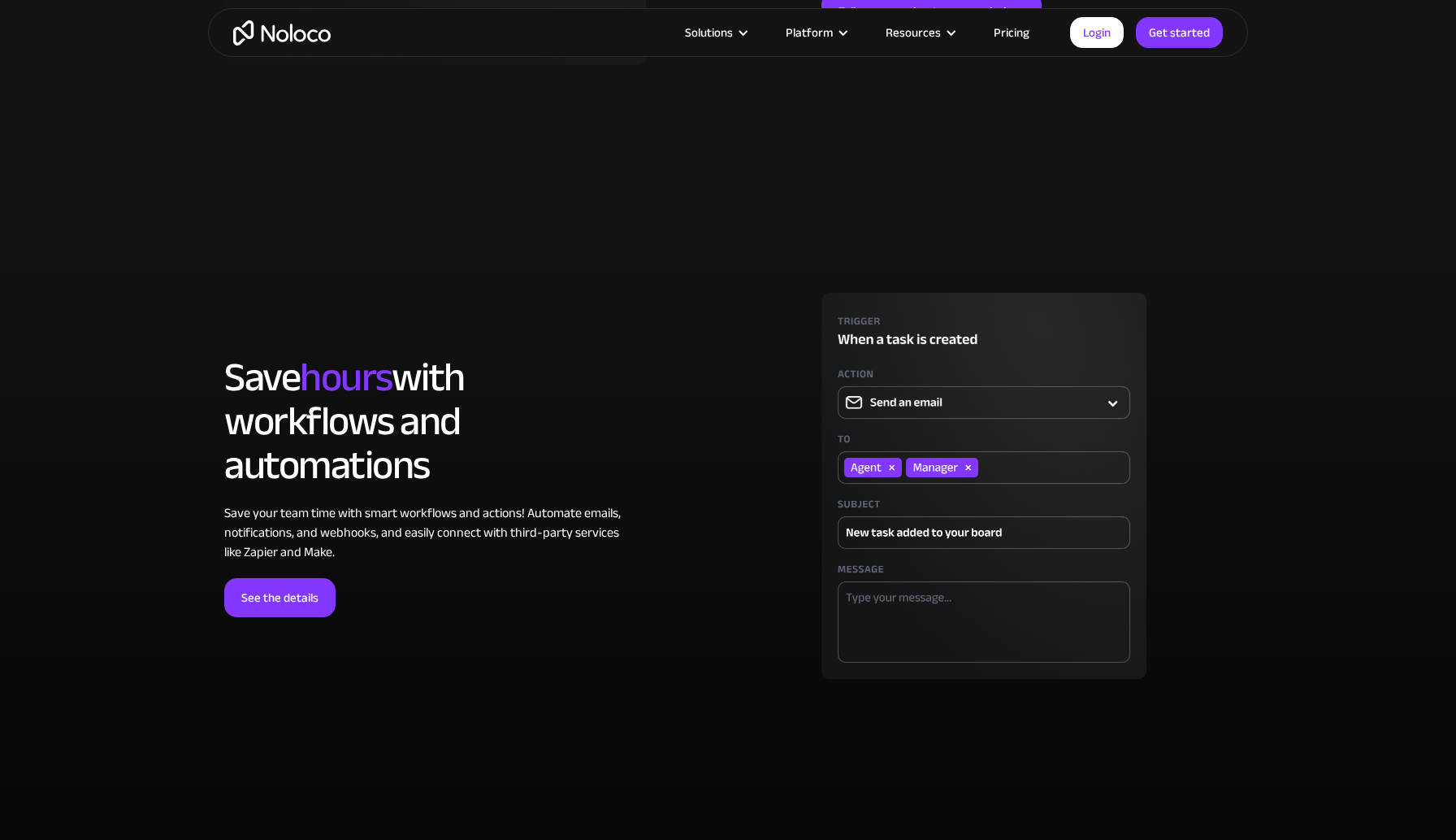
click at [891, 468] on img at bounding box center [983, 486] width 496 height 386
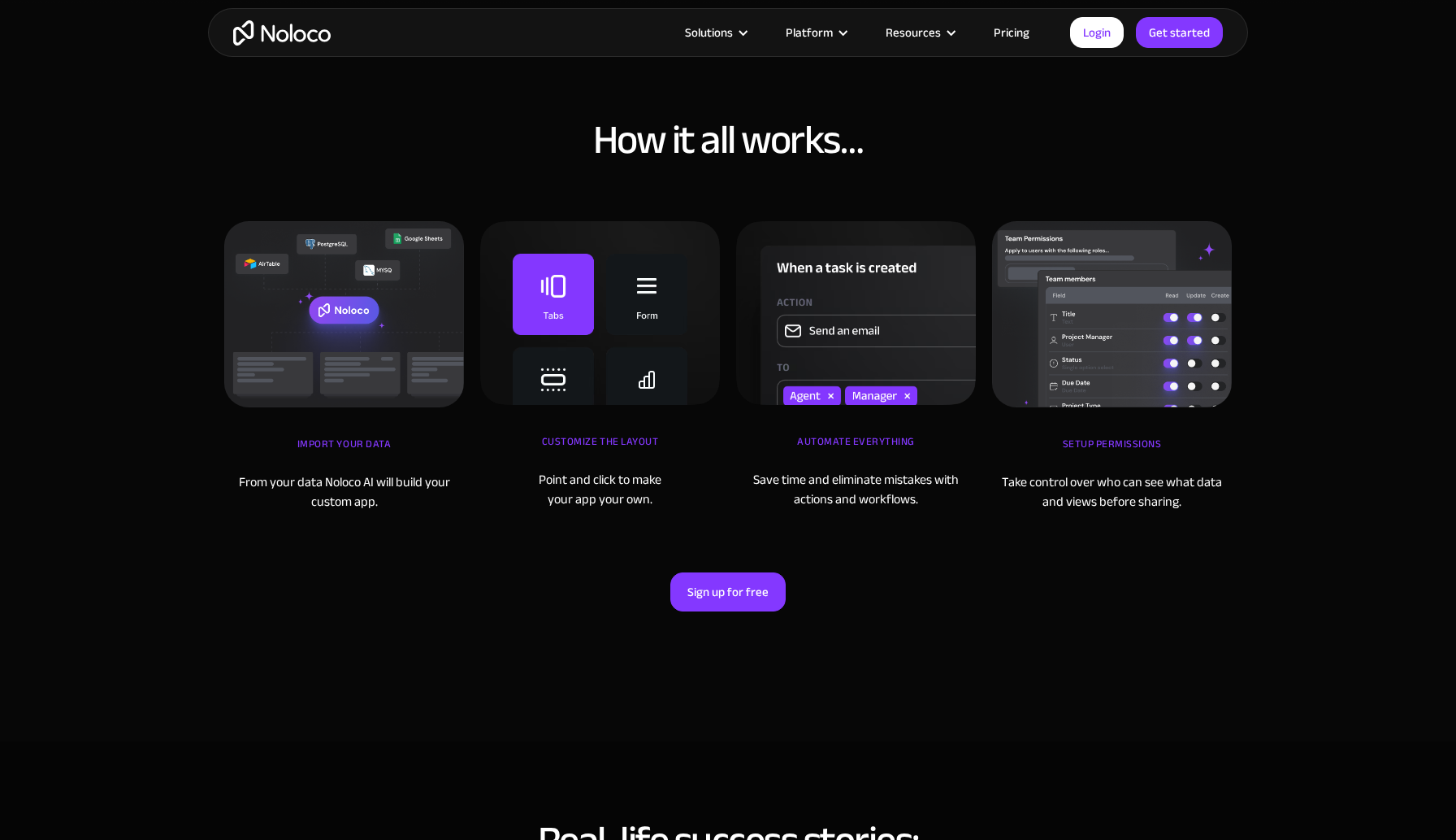
scroll to position [5106, 0]
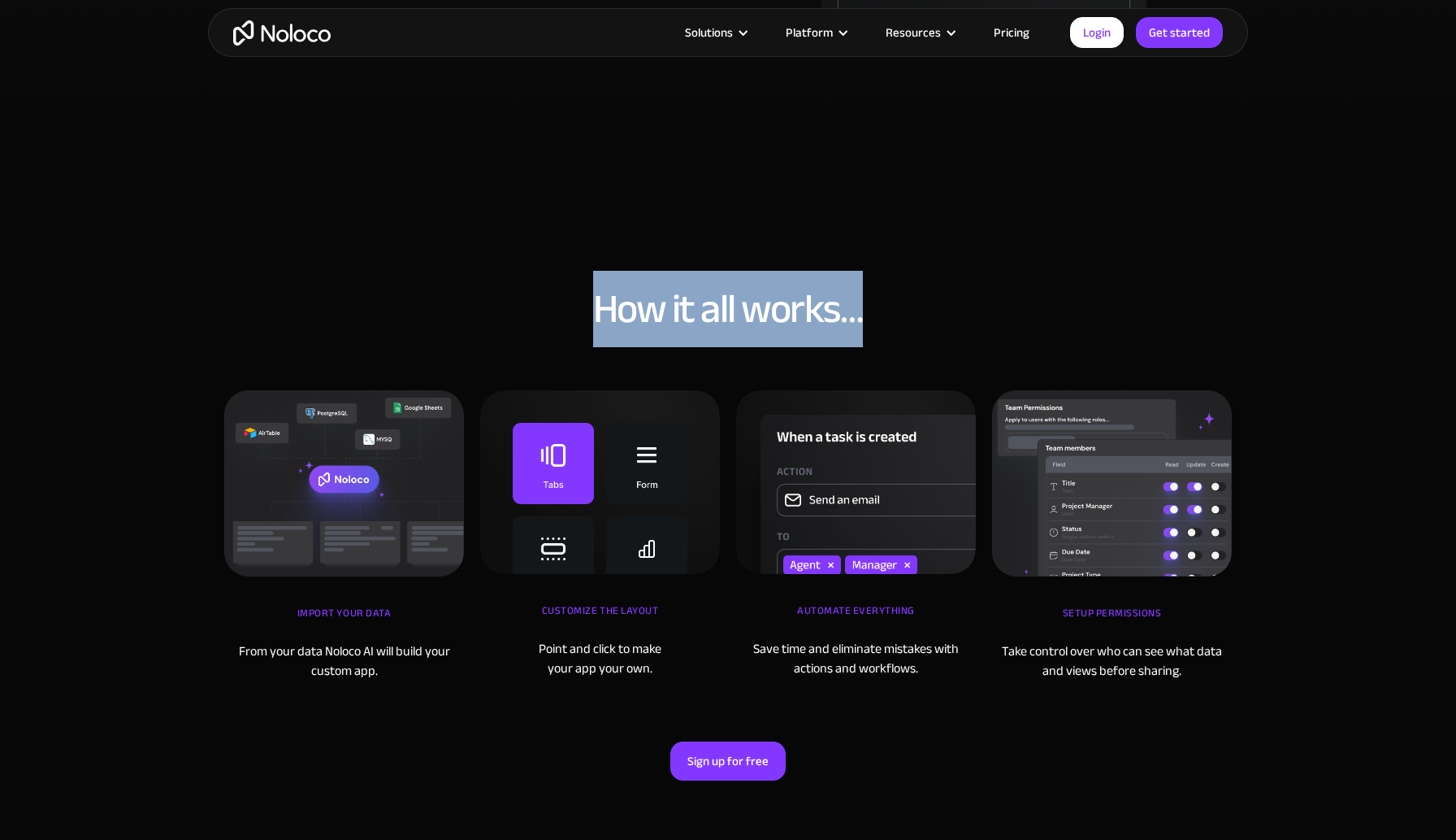
drag, startPoint x: 579, startPoint y: 300, endPoint x: 979, endPoint y: 306, distance: 400.0
click at [979, 306] on h2 "How it all works…" at bounding box center [728, 309] width 1007 height 40
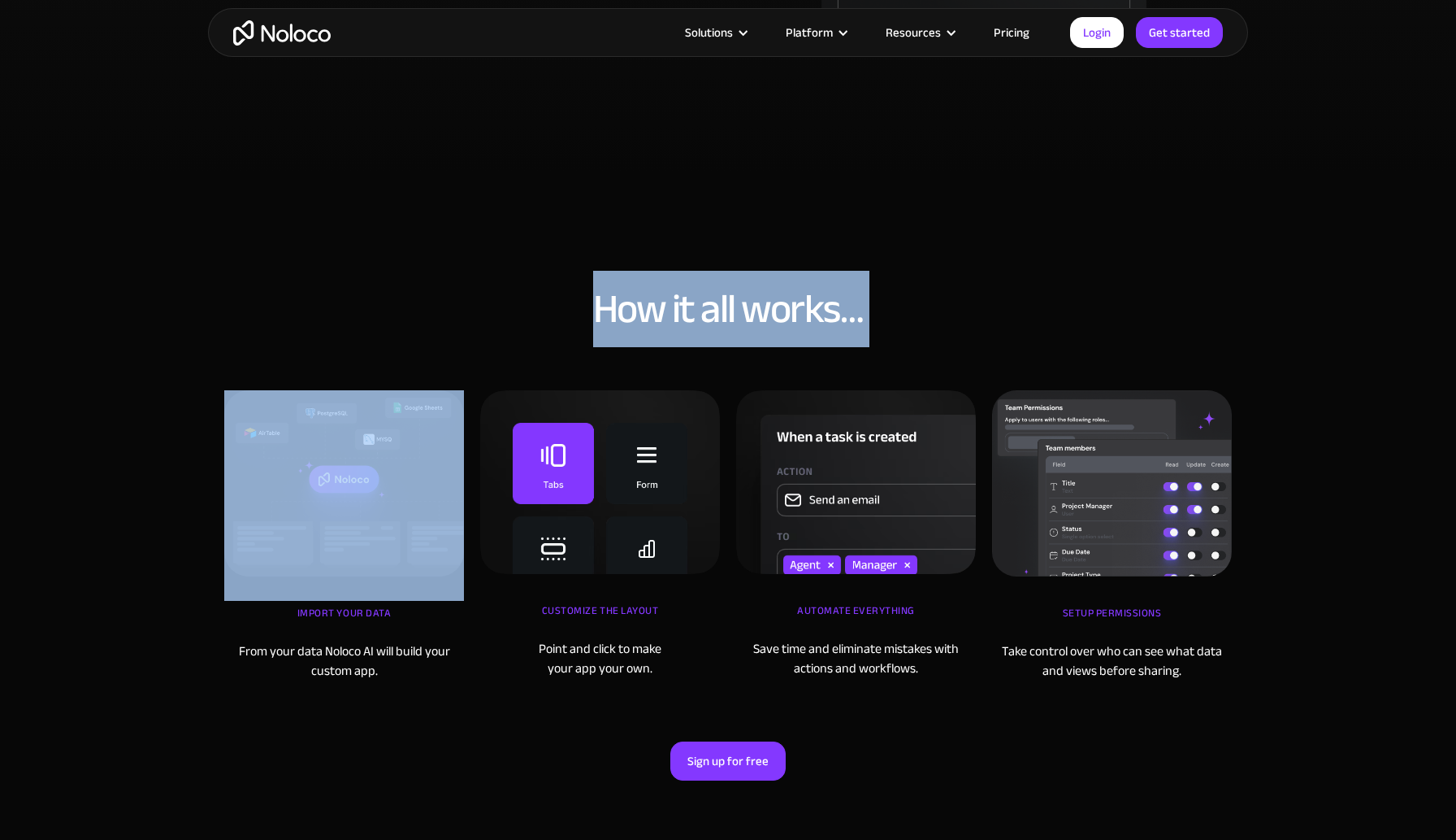
drag, startPoint x: 979, startPoint y: 306, endPoint x: 554, endPoint y: 306, distance: 425.0
click at [554, 306] on h2 "How it all works…" at bounding box center [728, 309] width 1007 height 40
drag, startPoint x: 554, startPoint y: 306, endPoint x: 992, endPoint y: 317, distance: 438.1
click at [992, 317] on h2 "How it all works…" at bounding box center [728, 309] width 1007 height 40
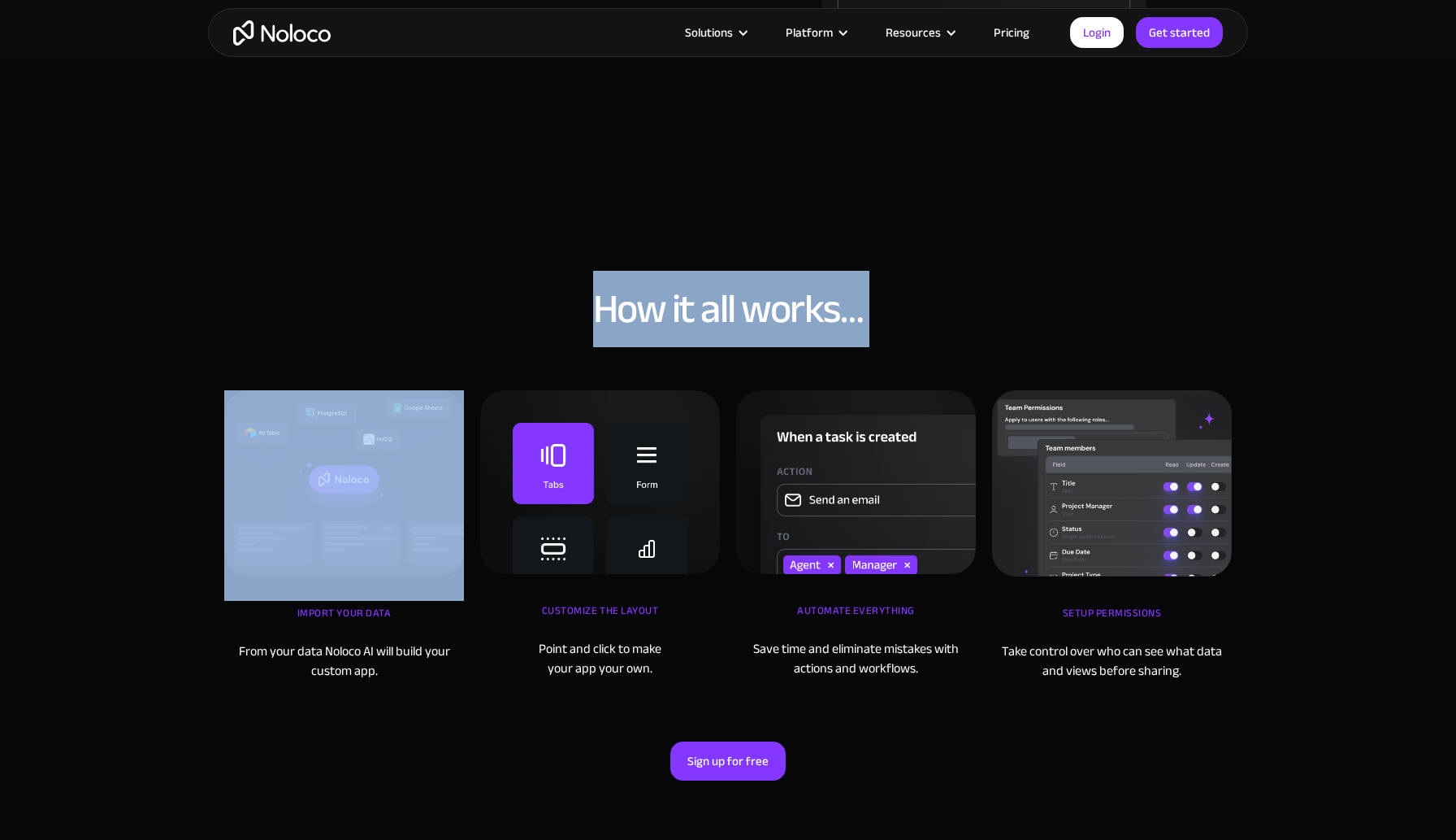
click at [992, 317] on h2 "How it all works…" at bounding box center [728, 309] width 1007 height 40
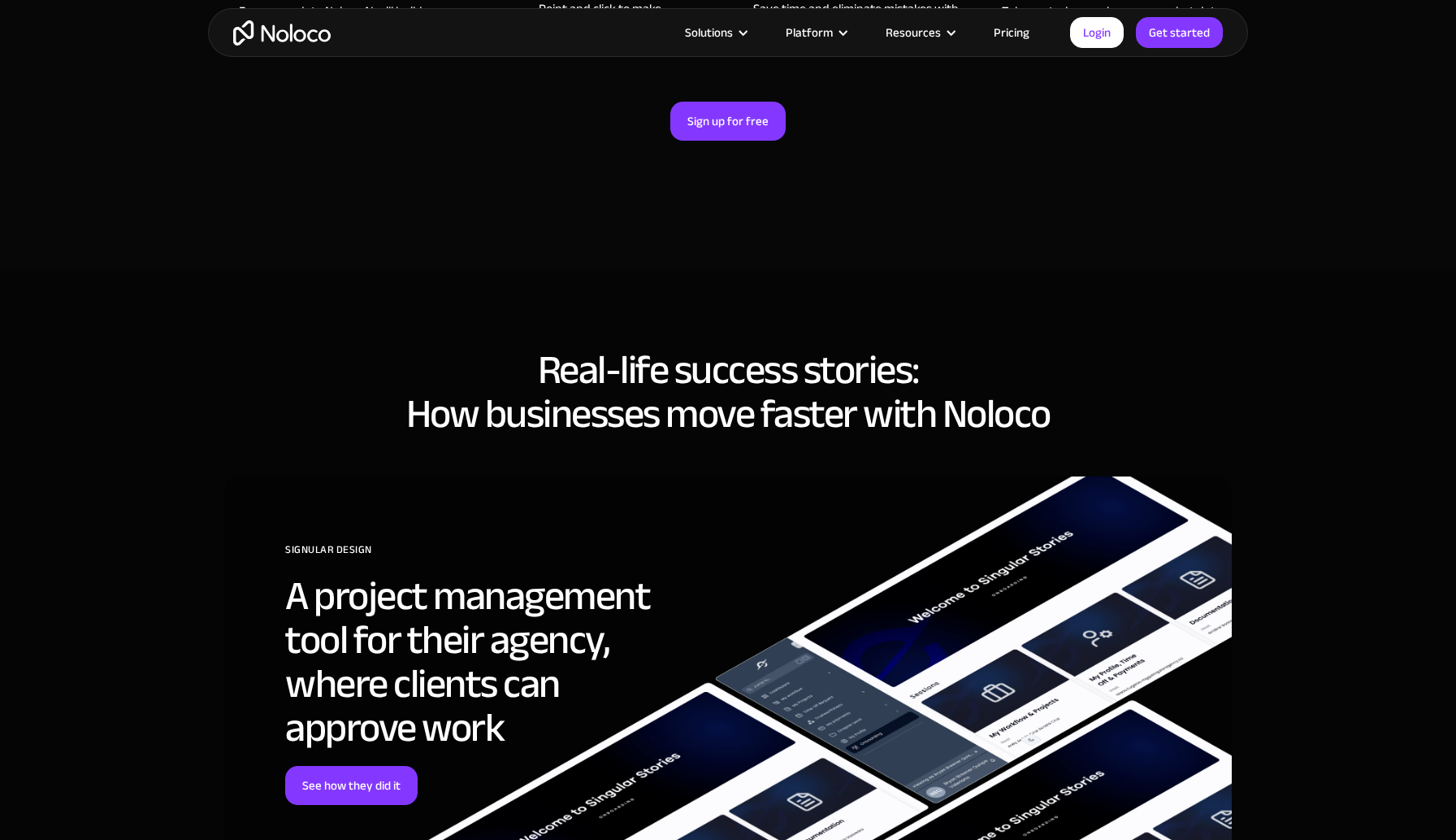
scroll to position [5844, 0]
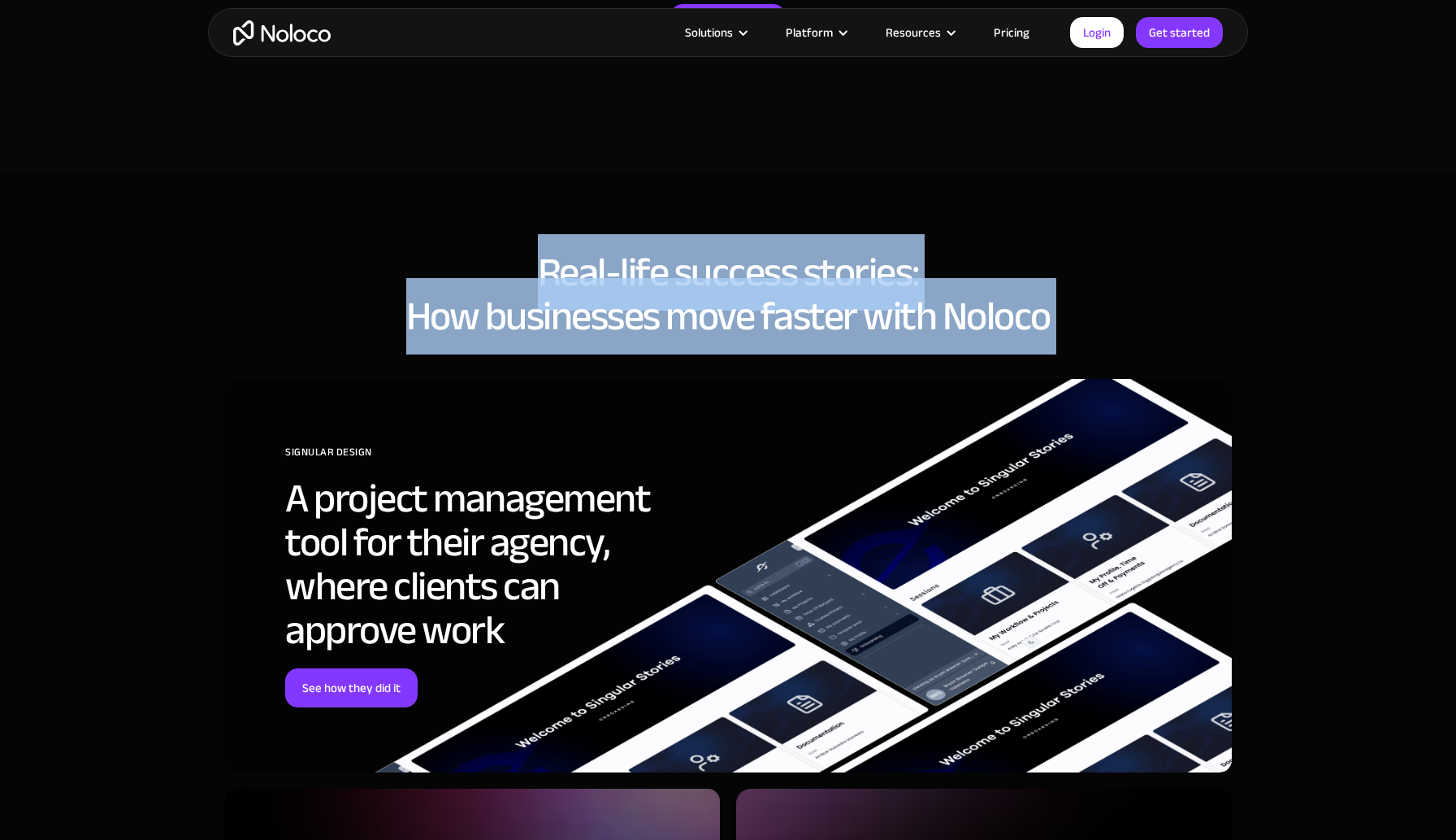
drag, startPoint x: 470, startPoint y: 227, endPoint x: 1092, endPoint y: 350, distance: 634.0
click at [1092, 350] on section "Real-life success stories: How businesses move faster with Noloco SIGNULAR DESI…" at bounding box center [728, 843] width 1456 height 1341
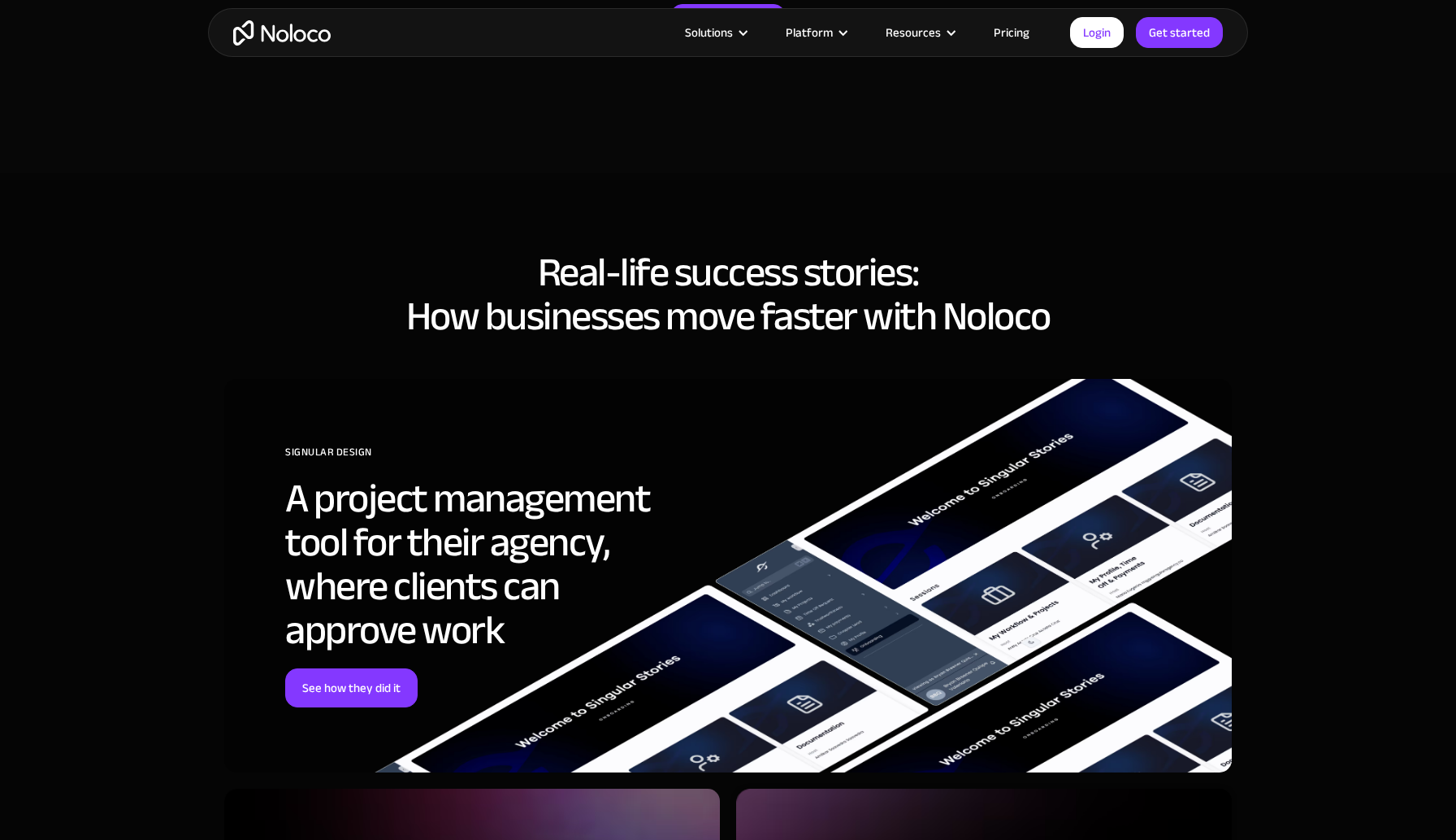
click at [1082, 332] on h2 "Real-life success stories: How businesses move faster with [PERSON_NAME]" at bounding box center [728, 293] width 1007 height 87
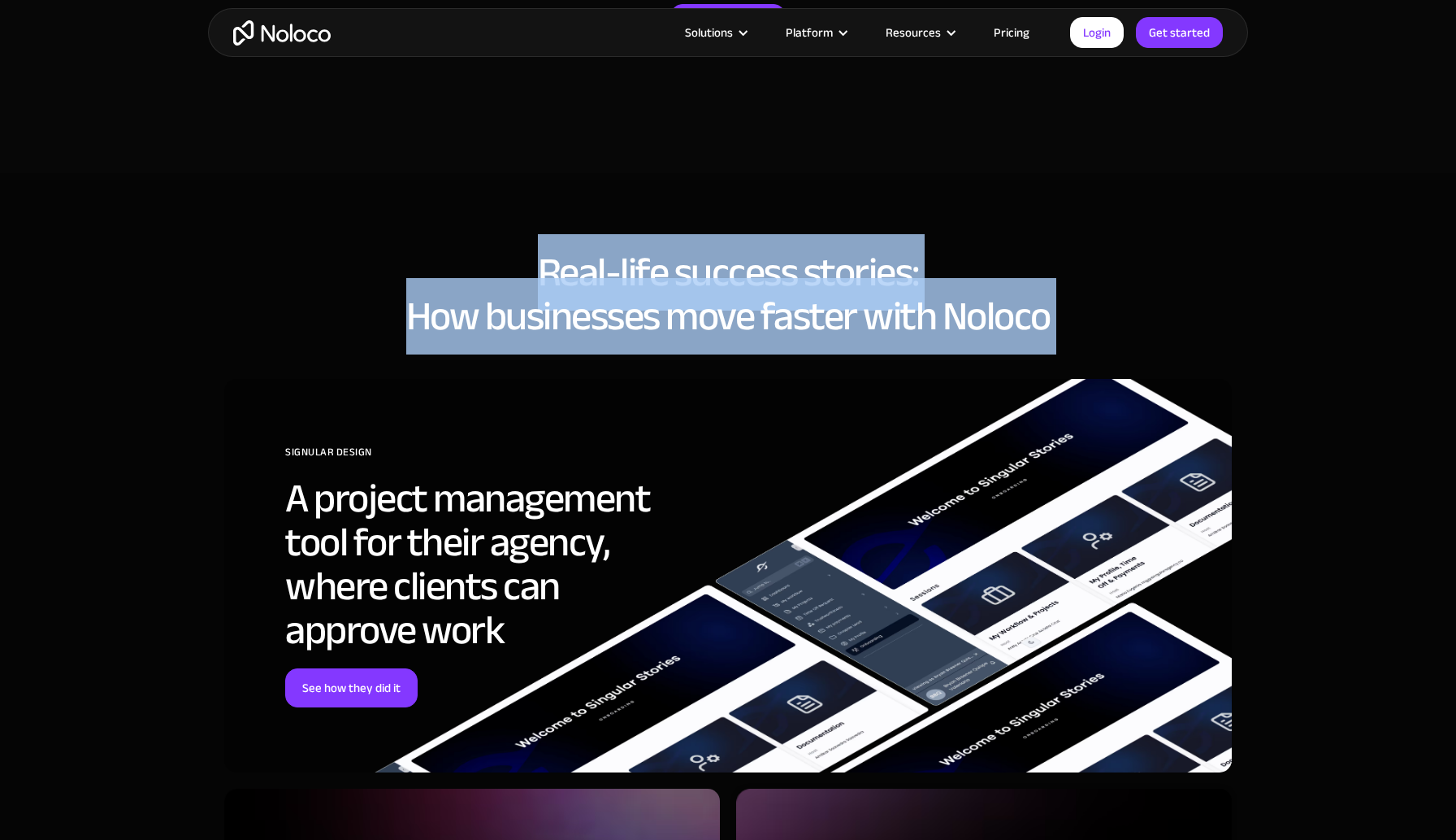
drag, startPoint x: 1082, startPoint y: 332, endPoint x: 415, endPoint y: 236, distance: 673.9
click at [415, 236] on div "Real-life success stories: How businesses move faster with Noloco SIGNULAR DESI…" at bounding box center [728, 848] width 1040 height 1230
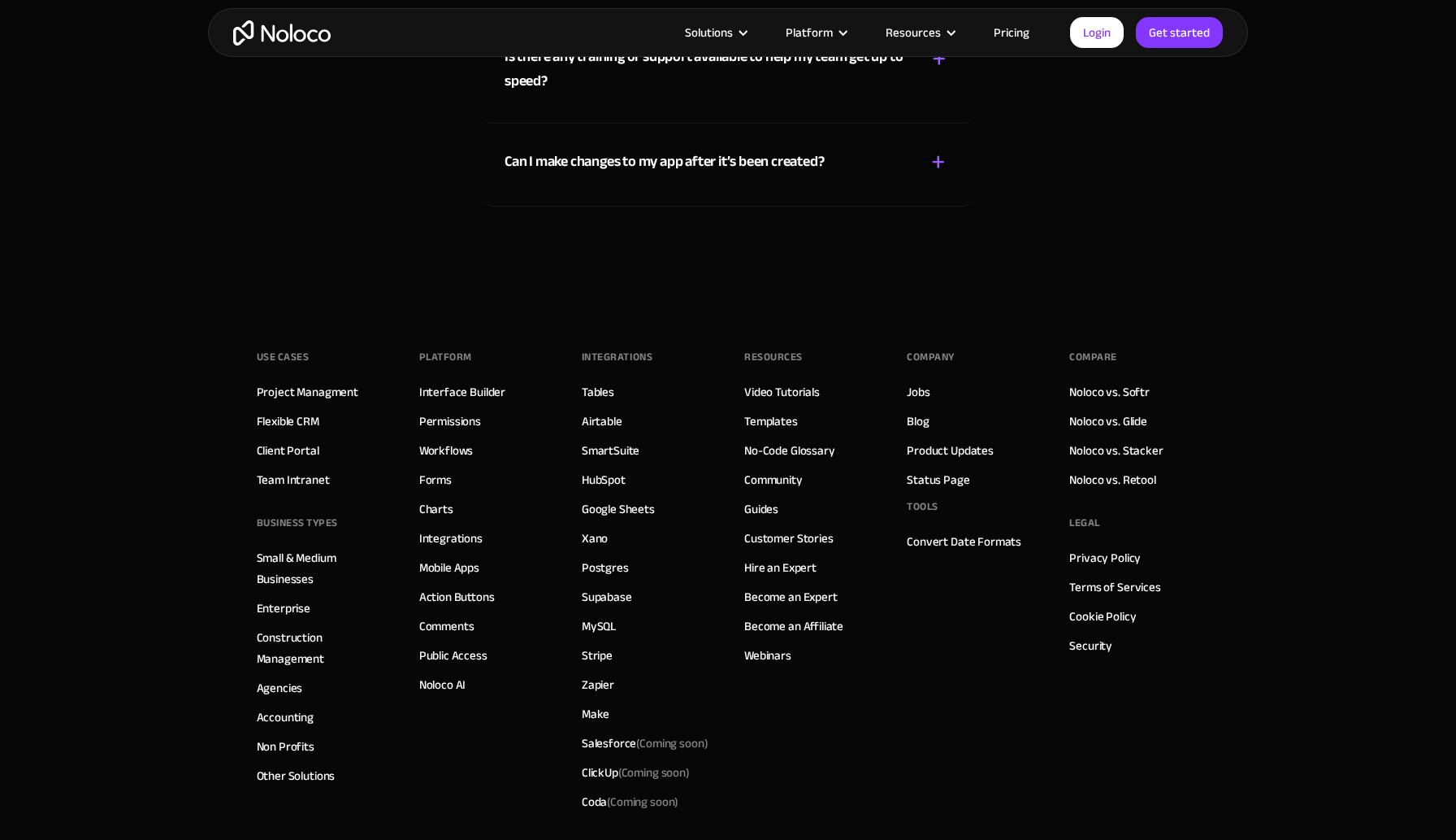
scroll to position [9224, 0]
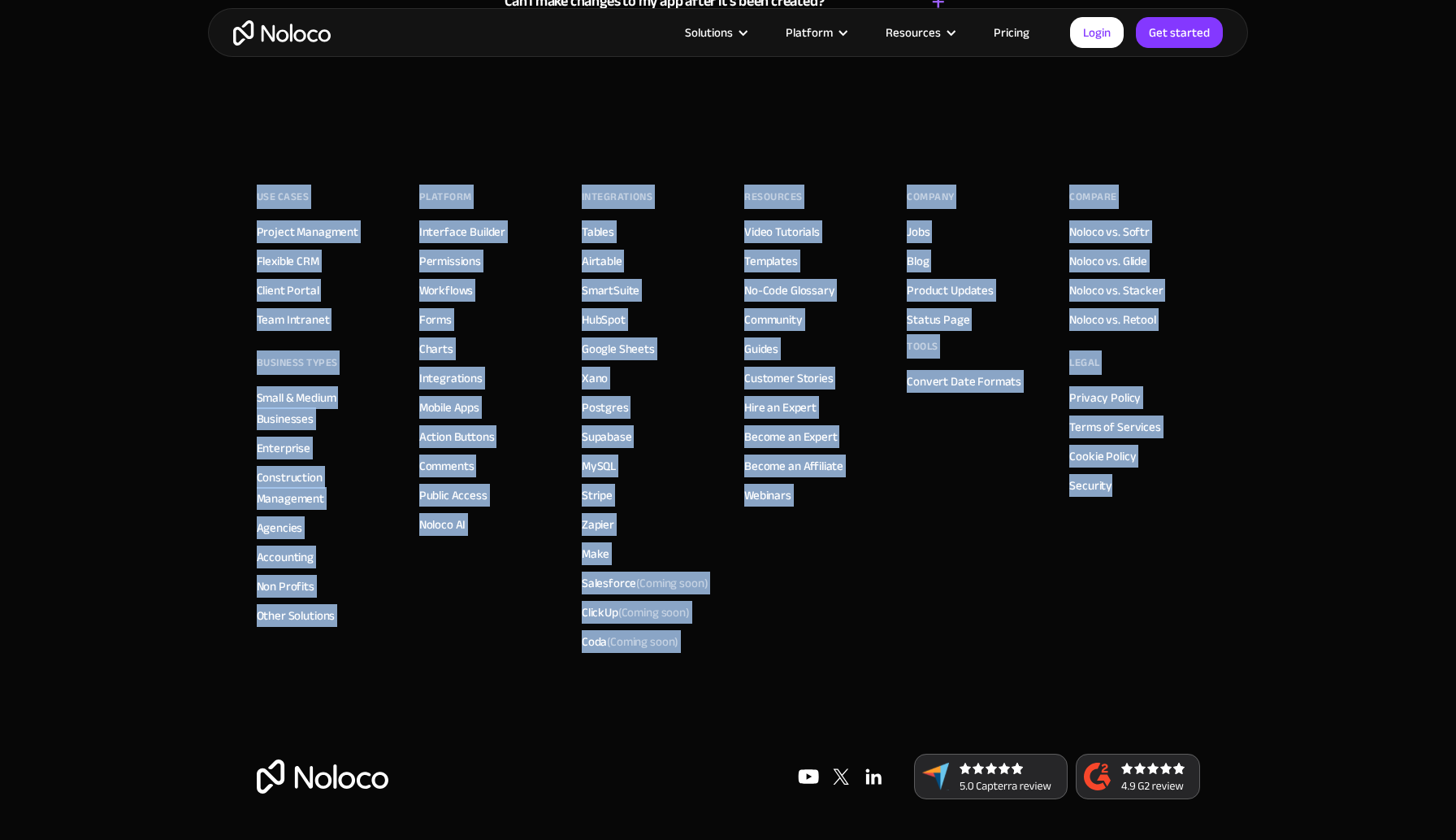
drag, startPoint x: 166, startPoint y: 145, endPoint x: 1240, endPoint y: 704, distance: 1210.8
click at [1240, 704] on footer "Use Cases Project Managment Flexible CRM Client Portal Team Intranet BUSINESS T…" at bounding box center [728, 488] width 1456 height 704
drag, startPoint x: 1188, startPoint y: 642, endPoint x: 90, endPoint y: 111, distance: 1219.7
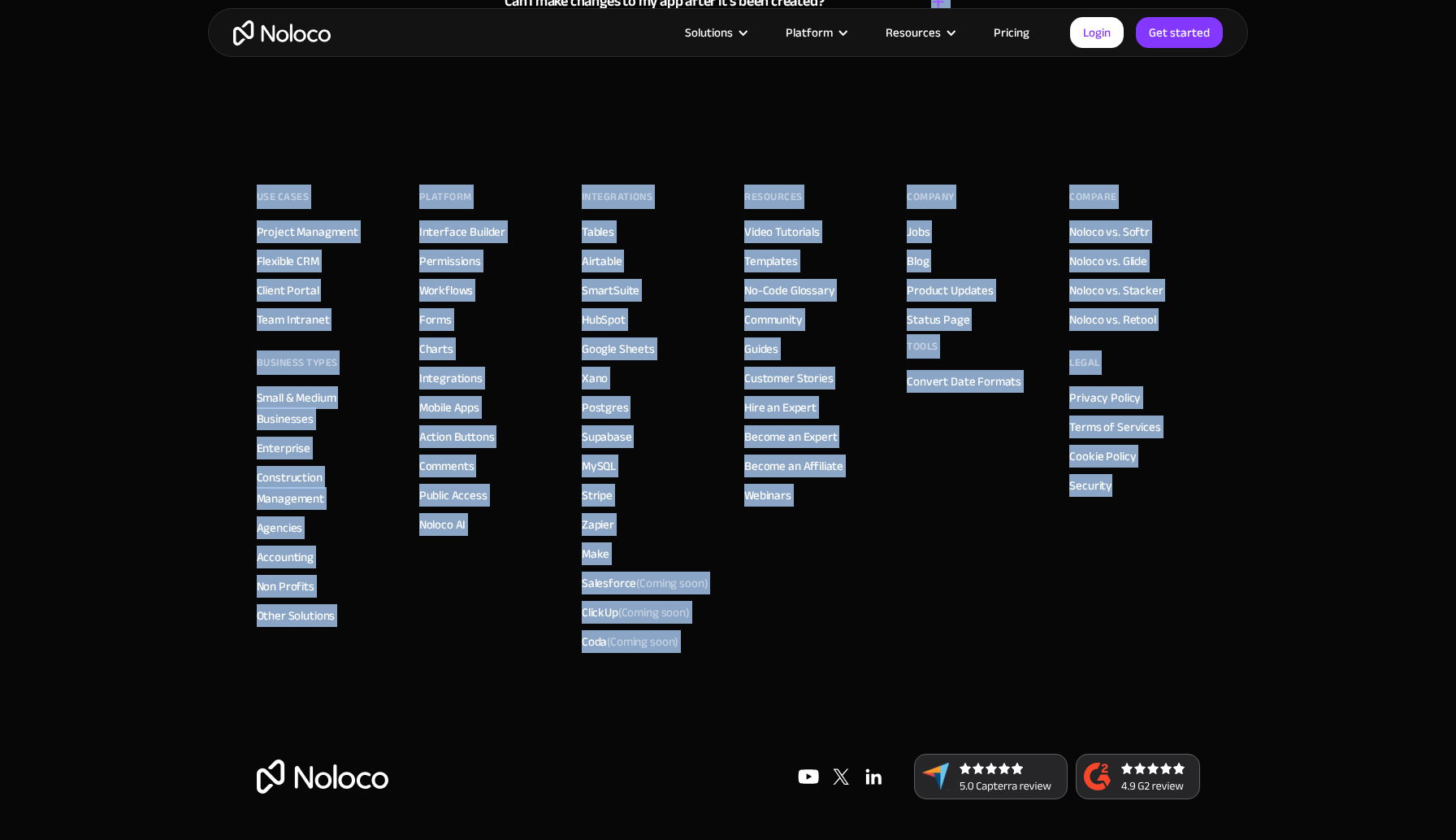
drag, startPoint x: 129, startPoint y: 120, endPoint x: 1204, endPoint y: 681, distance: 1212.6
click at [1204, 681] on footer "Use Cases Project Managment Flexible CRM Client Portal Team Intranet BUSINESS T…" at bounding box center [728, 488] width 1456 height 704
drag, startPoint x: 1204, startPoint y: 681, endPoint x: 133, endPoint y: 185, distance: 1180.3
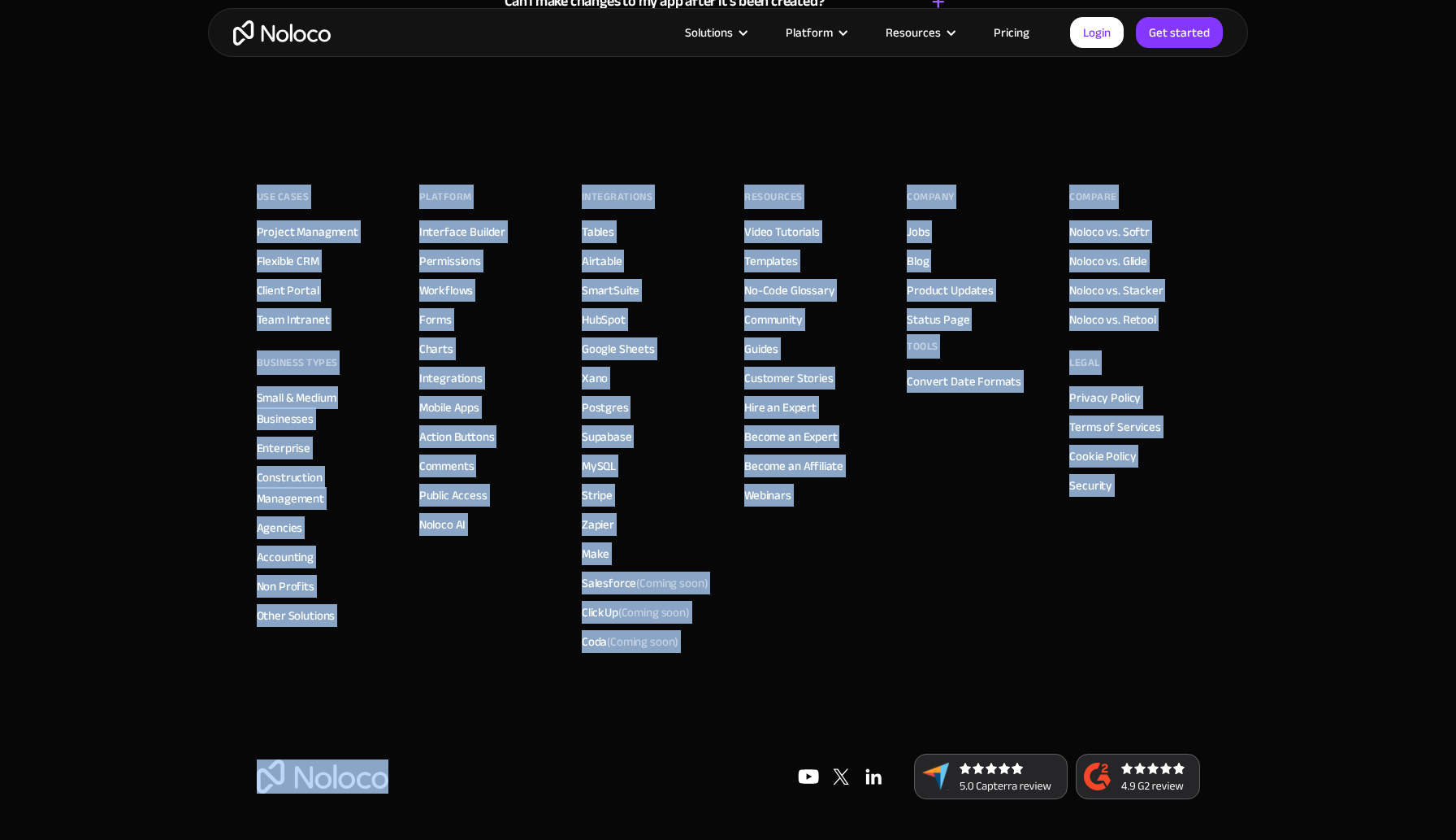
click at [133, 185] on footer "Use Cases Project Managment Flexible CRM Client Portal Team Intranet BUSINESS T…" at bounding box center [728, 488] width 1456 height 704
drag, startPoint x: 133, startPoint y: 185, endPoint x: 1238, endPoint y: 689, distance: 1214.5
click at [1238, 689] on footer "Use Cases Project Managment Flexible CRM Client Portal Team Intranet BUSINESS T…" at bounding box center [728, 488] width 1456 height 704
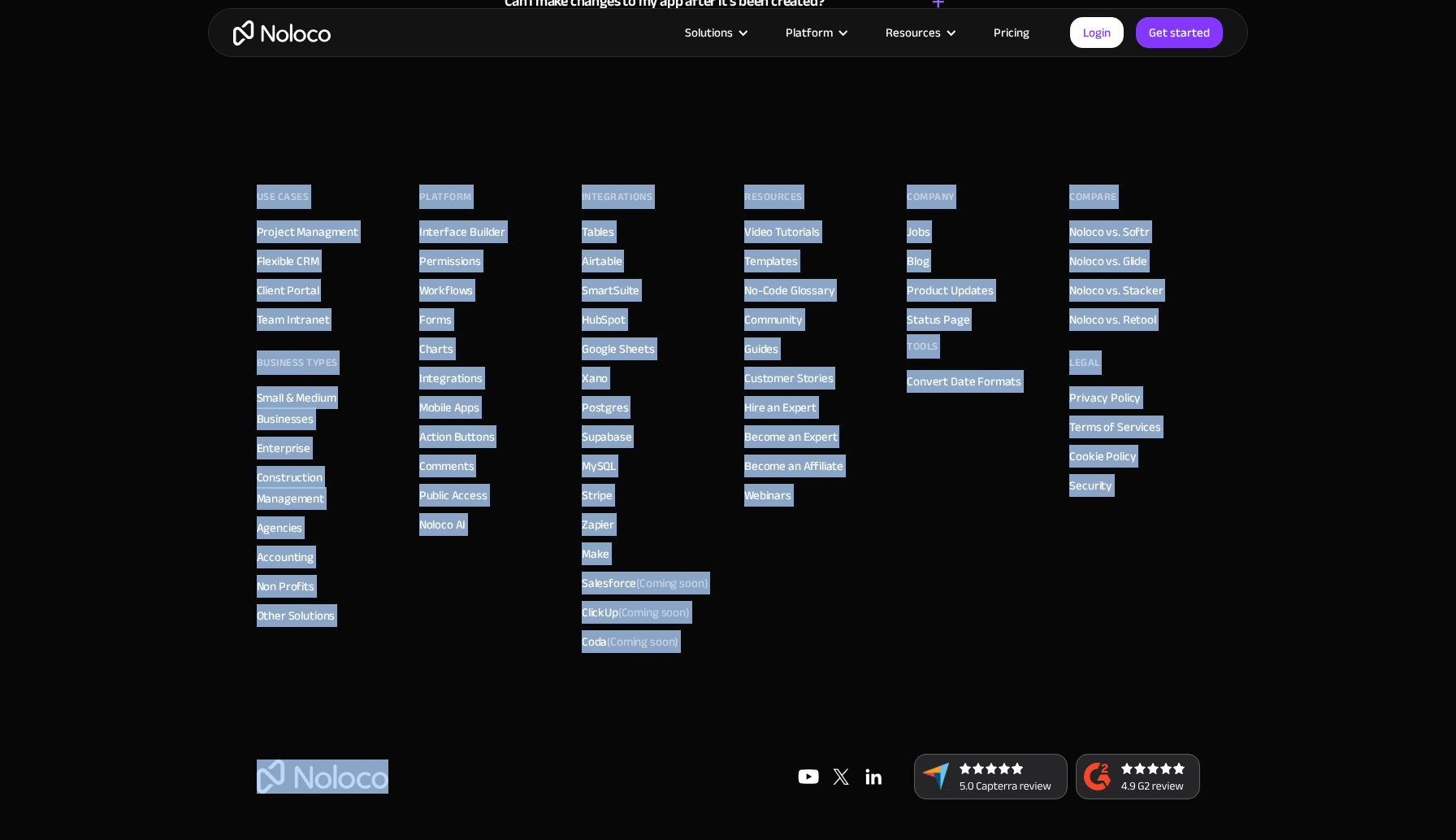
drag, startPoint x: 1238, startPoint y: 689, endPoint x: 136, endPoint y: 155, distance: 1224.6
click at [136, 155] on footer "Use Cases Project Managment Flexible CRM Client Portal Team Intranet BUSINESS T…" at bounding box center [728, 488] width 1456 height 704
drag, startPoint x: 136, startPoint y: 155, endPoint x: 1147, endPoint y: 673, distance: 1136.0
click at [1147, 673] on footer "Use Cases Project Managment Flexible CRM Client Portal Team Intranet BUSINESS T…" at bounding box center [728, 488] width 1456 height 704
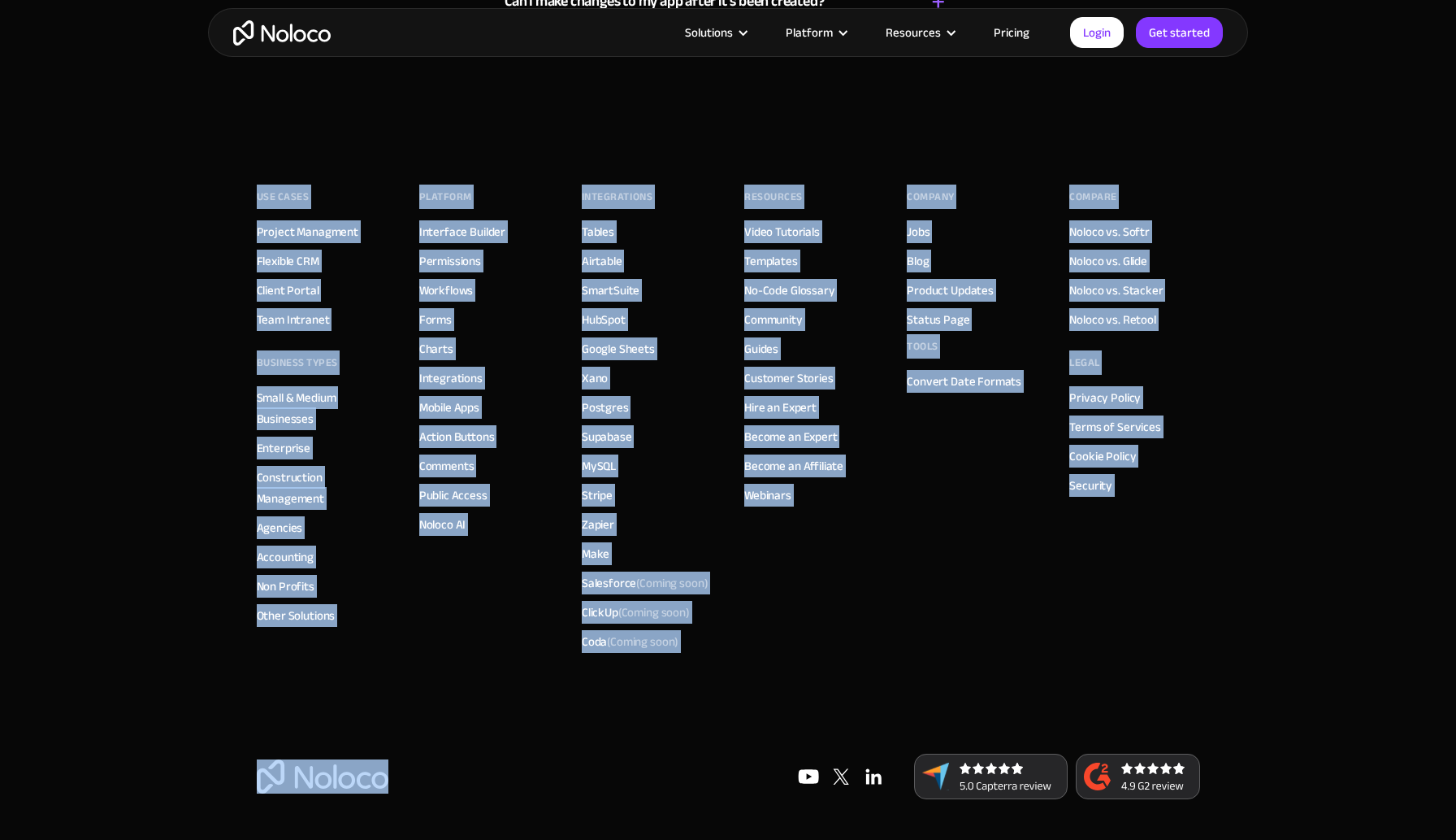
click at [1146, 669] on div "Use Cases Project Managment Flexible CRM Client Portal Team Intranet BUSINESS T…" at bounding box center [728, 444] width 944 height 617
drag, startPoint x: 1146, startPoint y: 669, endPoint x: 185, endPoint y: 127, distance: 1103.3
drag, startPoint x: 185, startPoint y: 127, endPoint x: 1219, endPoint y: 726, distance: 1195.0
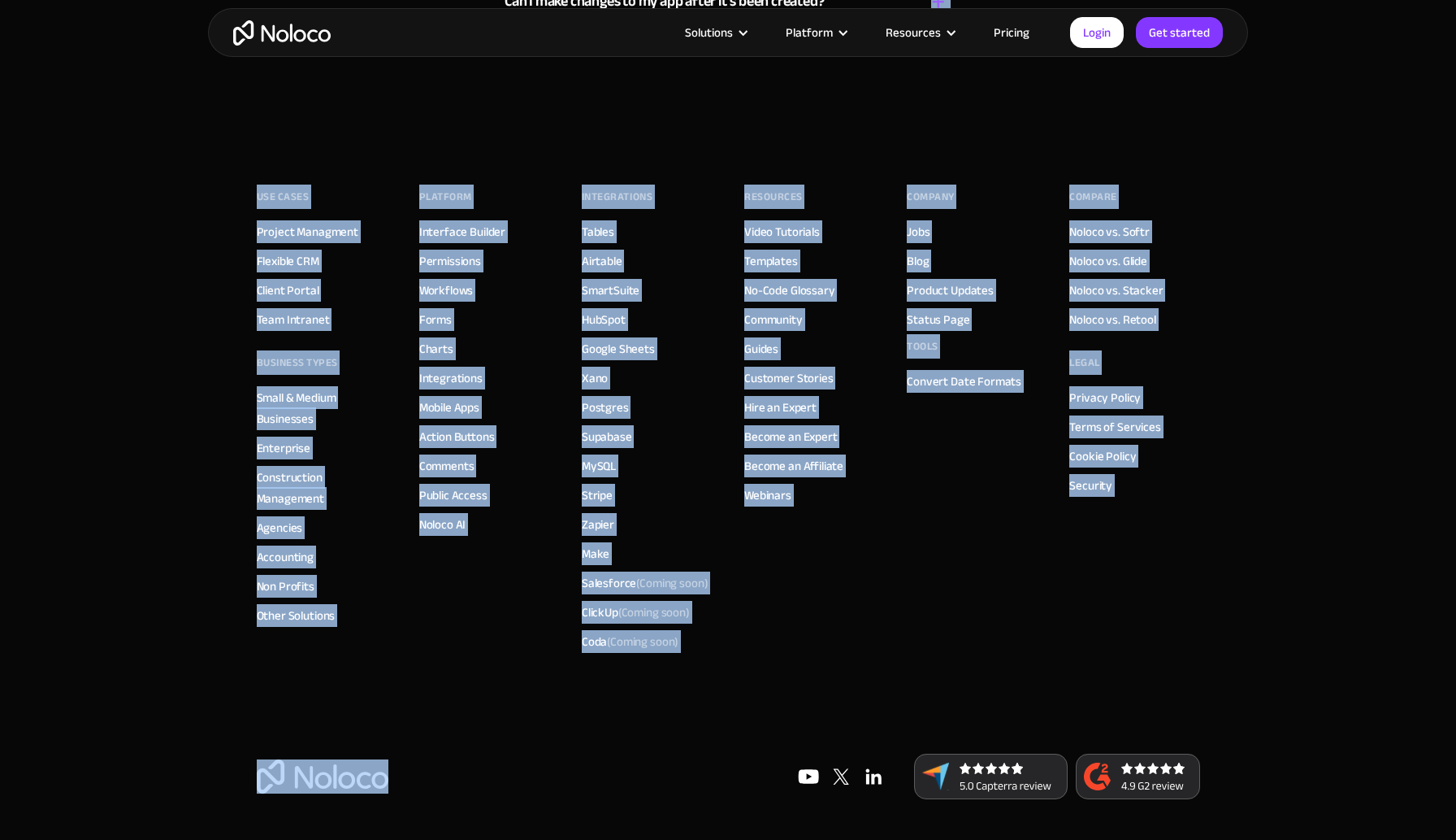
click at [1078, 610] on div "Compare Noloco vs. Softr Noloco vs. Glide Noloco vs. Stacker Noloco vs. Retool …" at bounding box center [1134, 420] width 130 height 471
